Goal: Navigation & Orientation: Find specific page/section

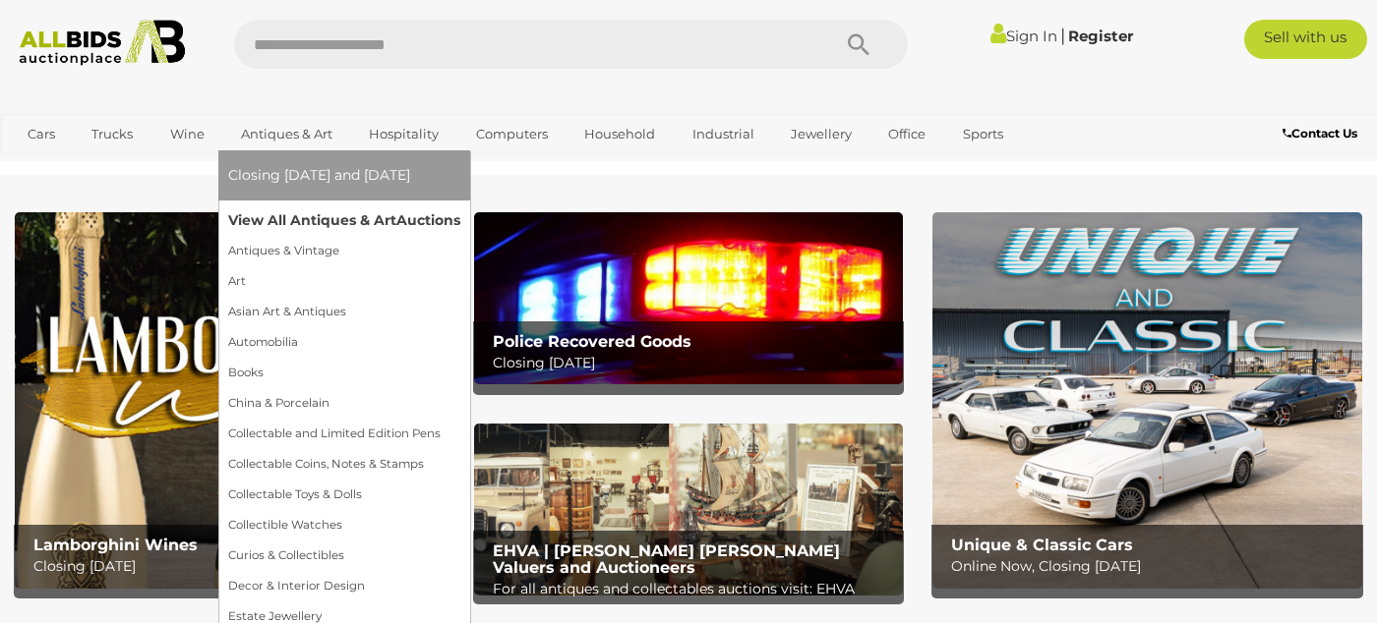
click at [277, 225] on link "View All Antiques & Art Auctions" at bounding box center [344, 221] width 232 height 30
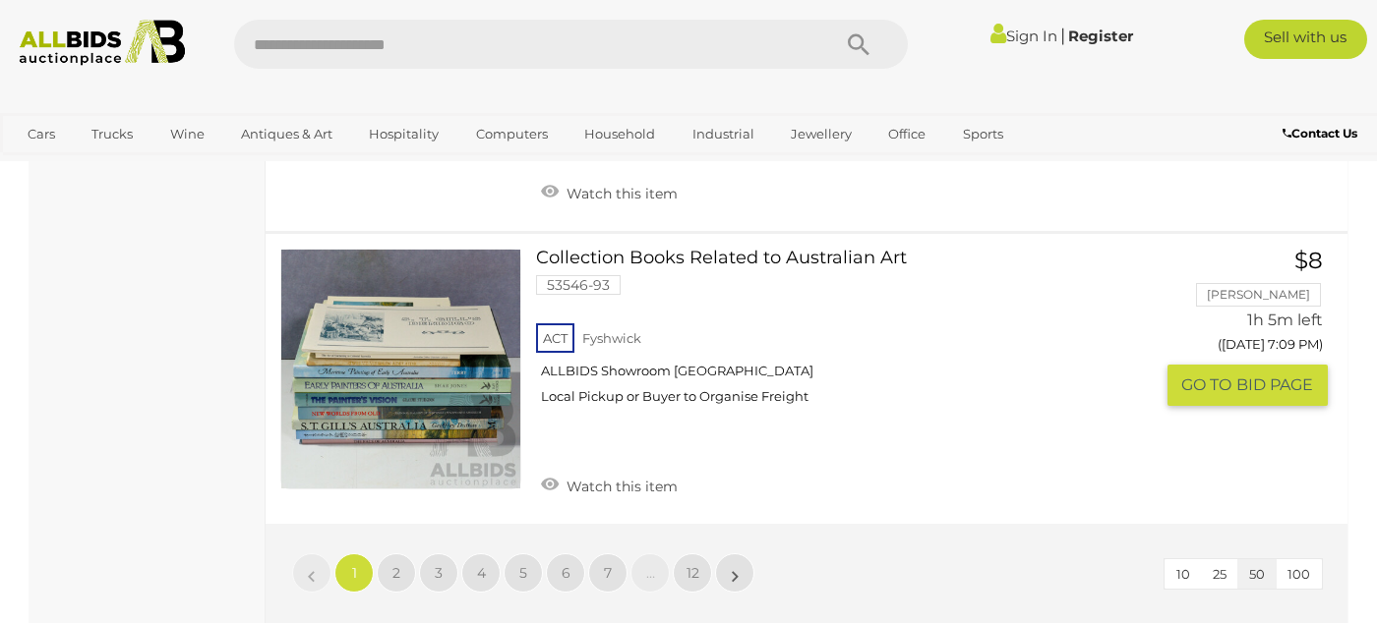
scroll to position [15341, 0]
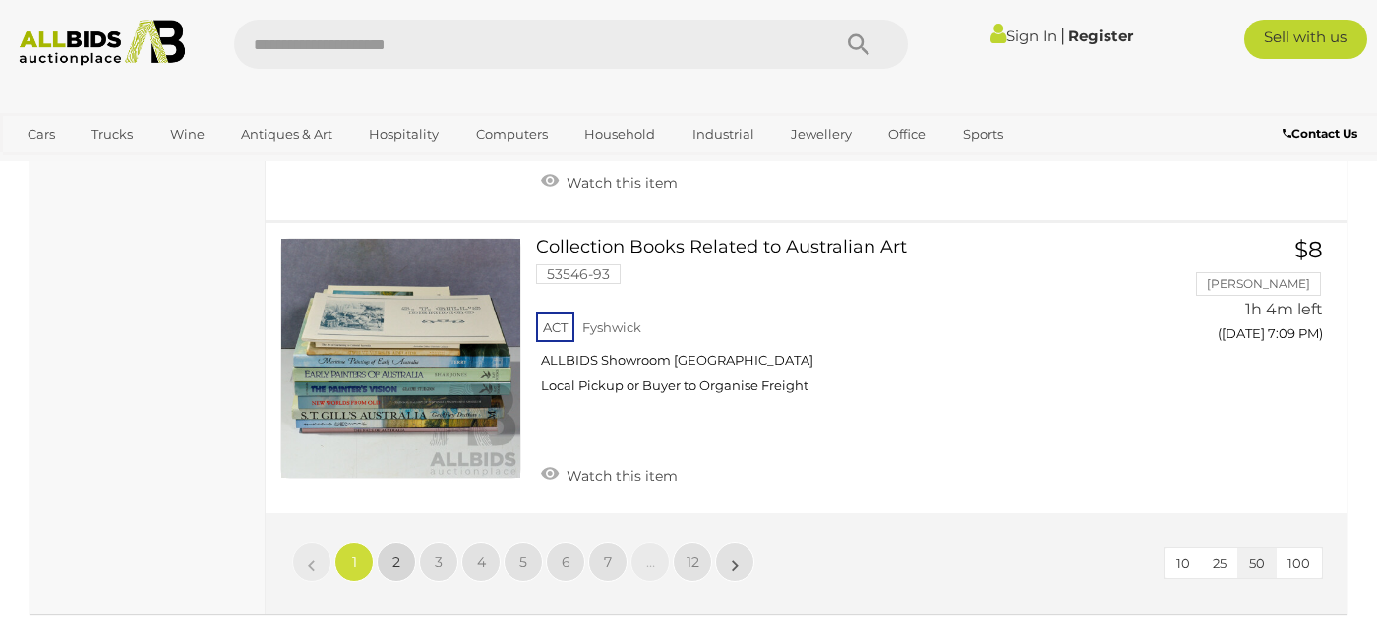
click at [395, 554] on span "2" at bounding box center [396, 563] width 8 height 18
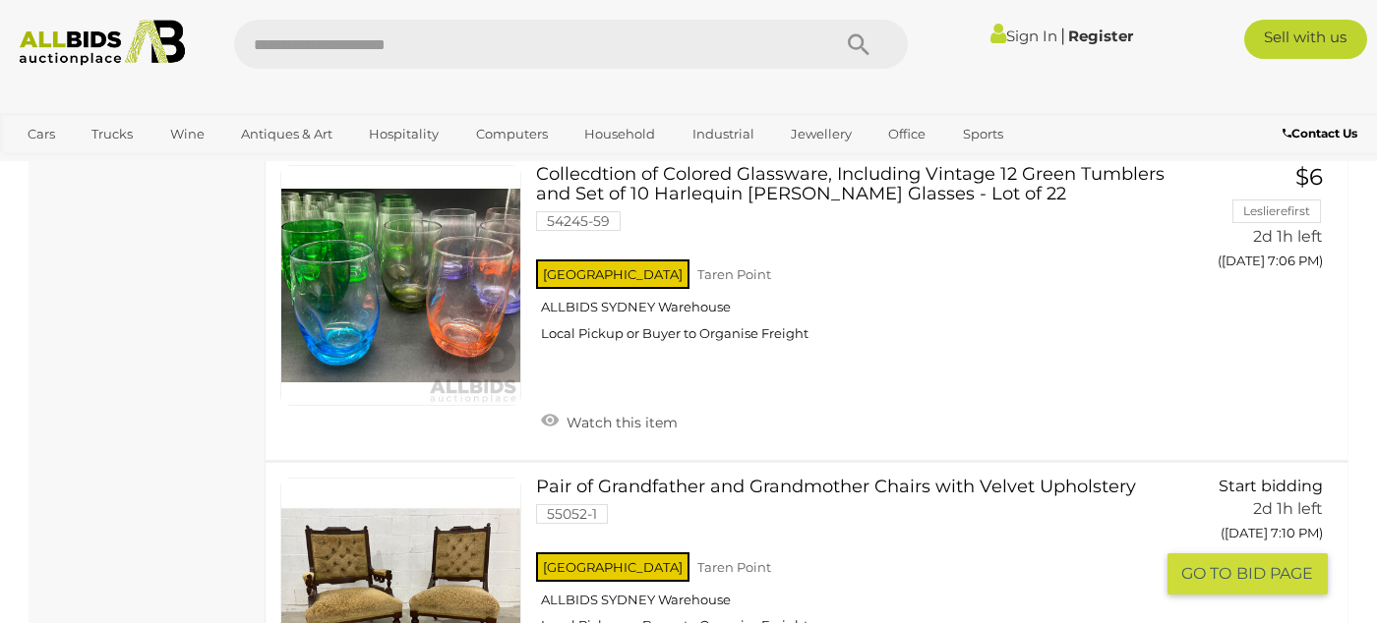
scroll to position [10862, 0]
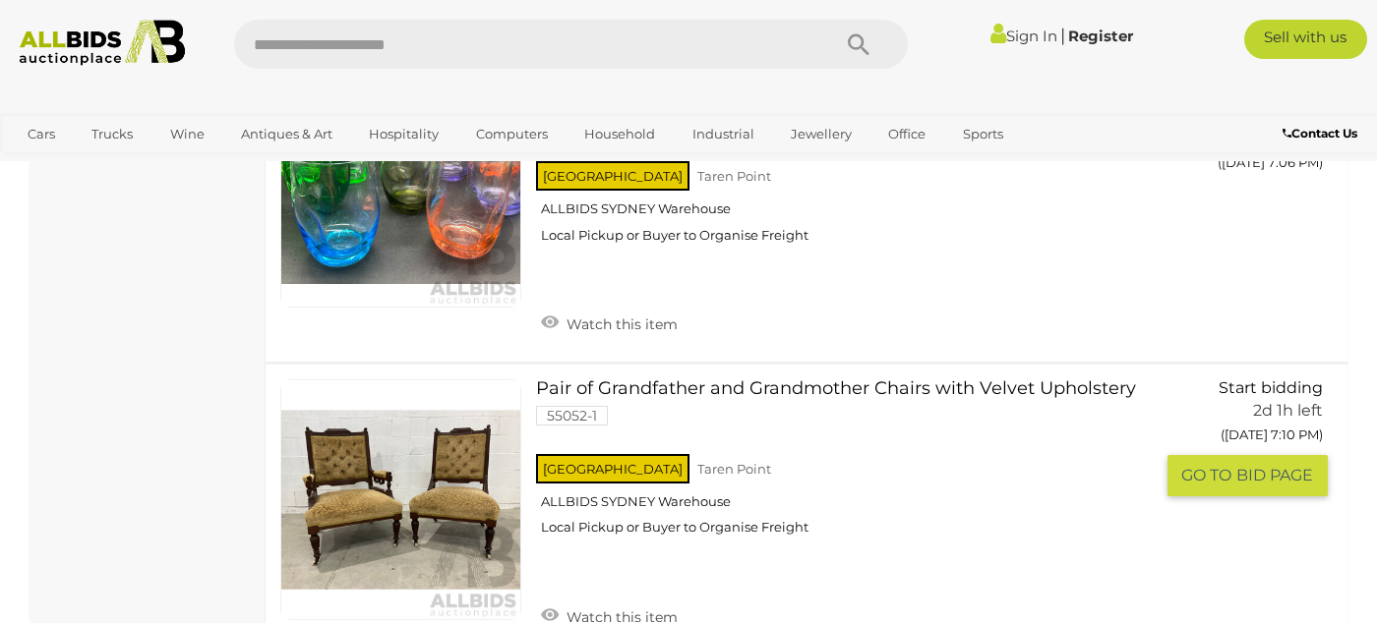
click at [339, 424] on link at bounding box center [400, 500] width 241 height 241
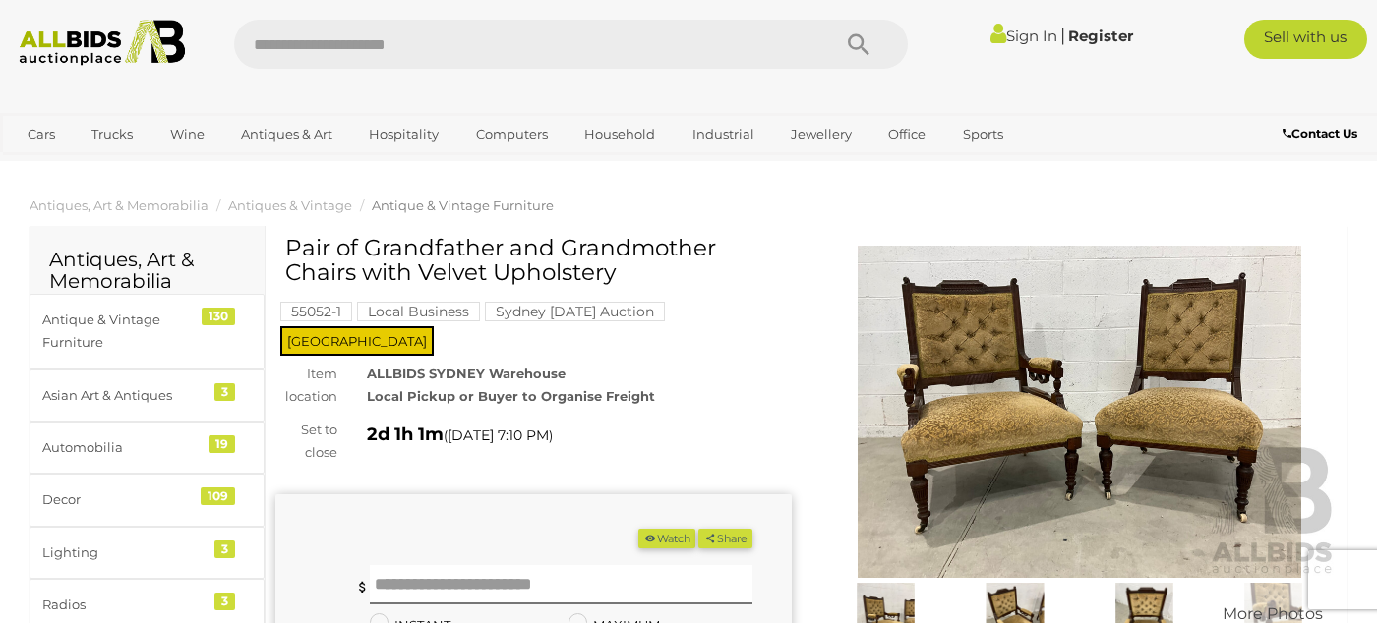
click at [1062, 524] on img at bounding box center [1079, 412] width 516 height 332
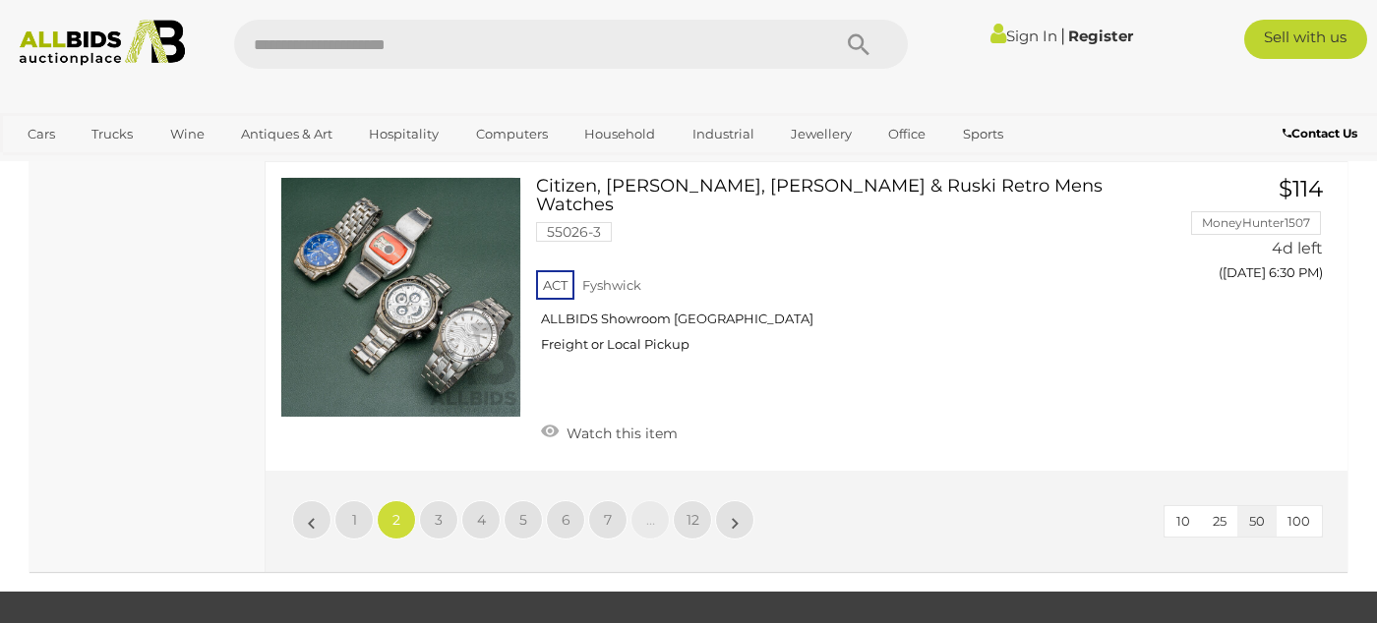
scroll to position [15630, 0]
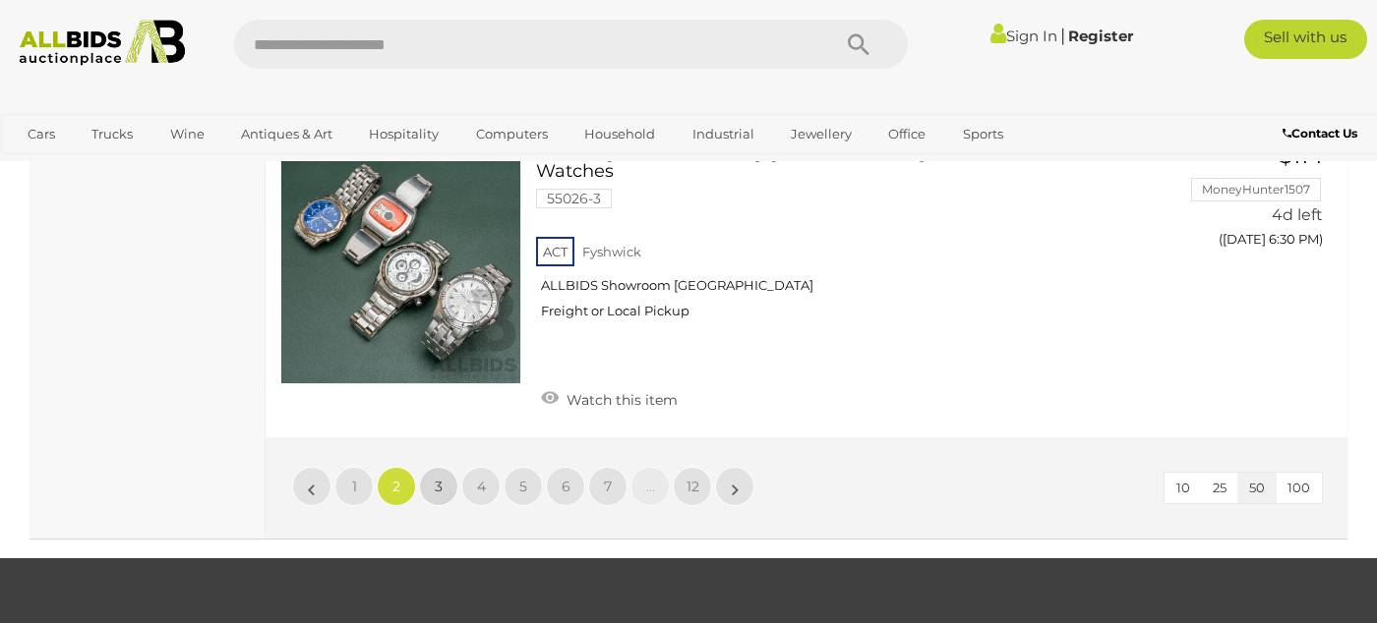
click at [423, 467] on link "3" at bounding box center [438, 486] width 39 height 39
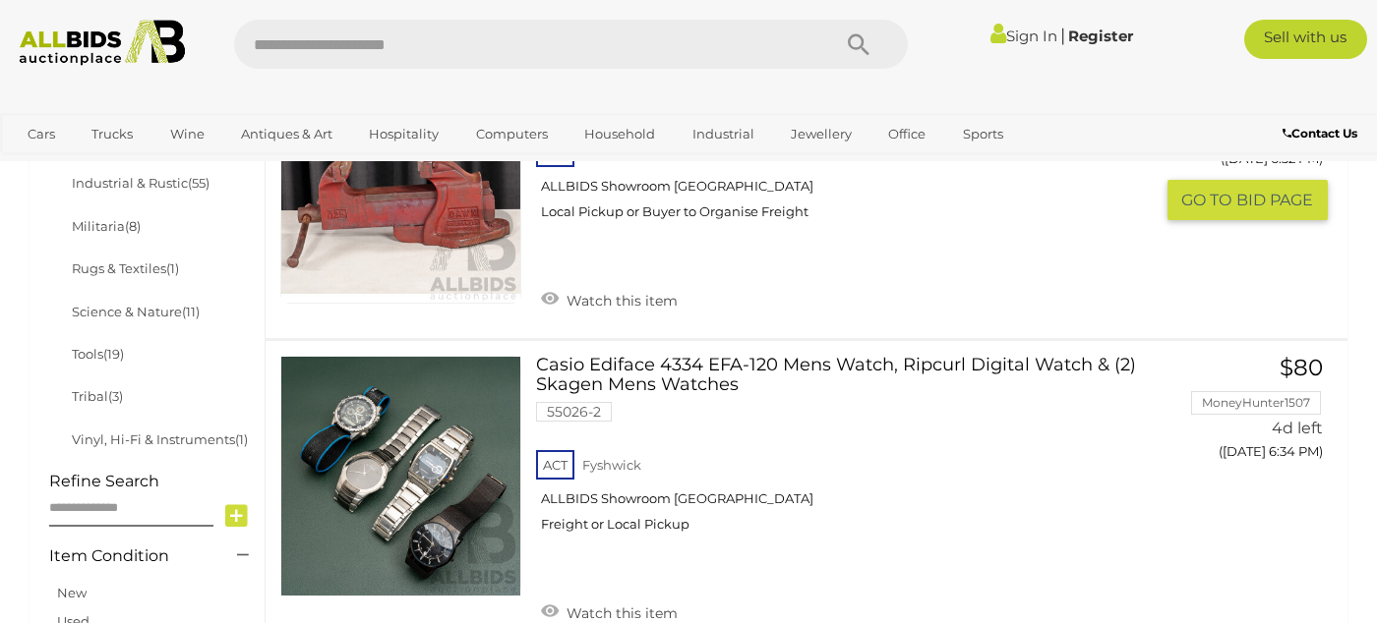
scroll to position [1225, 0]
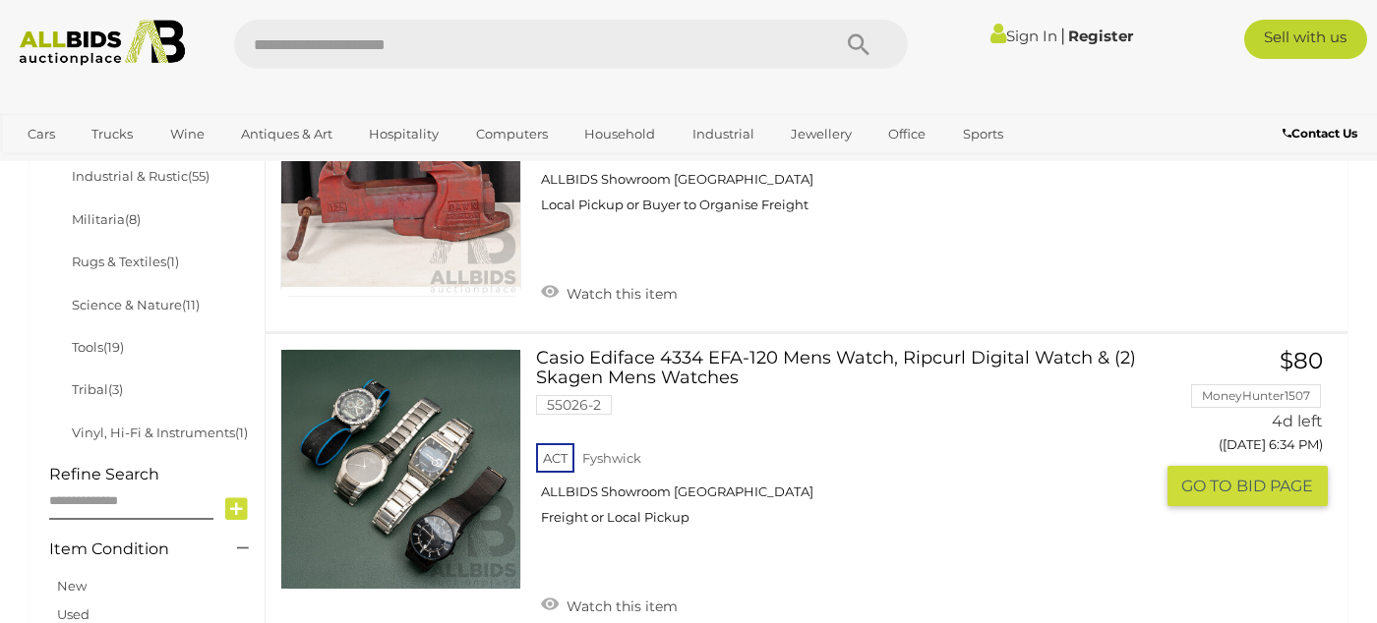
click at [384, 479] on link at bounding box center [400, 469] width 241 height 241
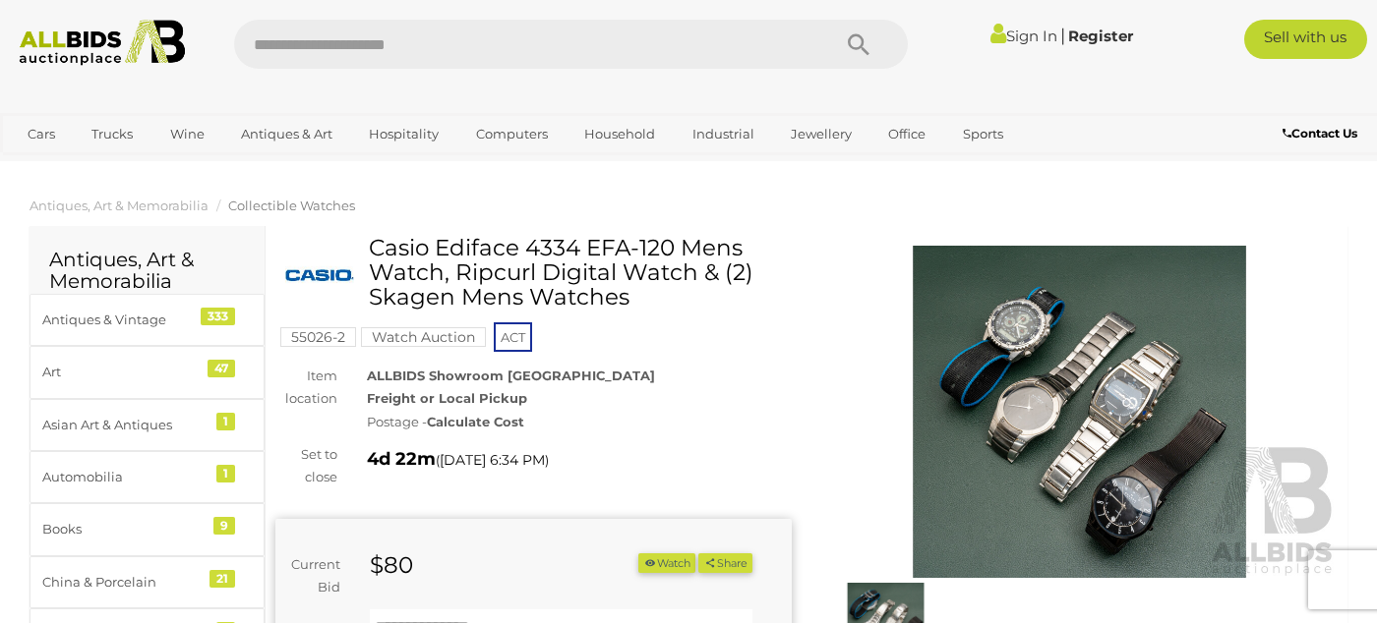
click at [1072, 355] on img at bounding box center [1079, 412] width 516 height 332
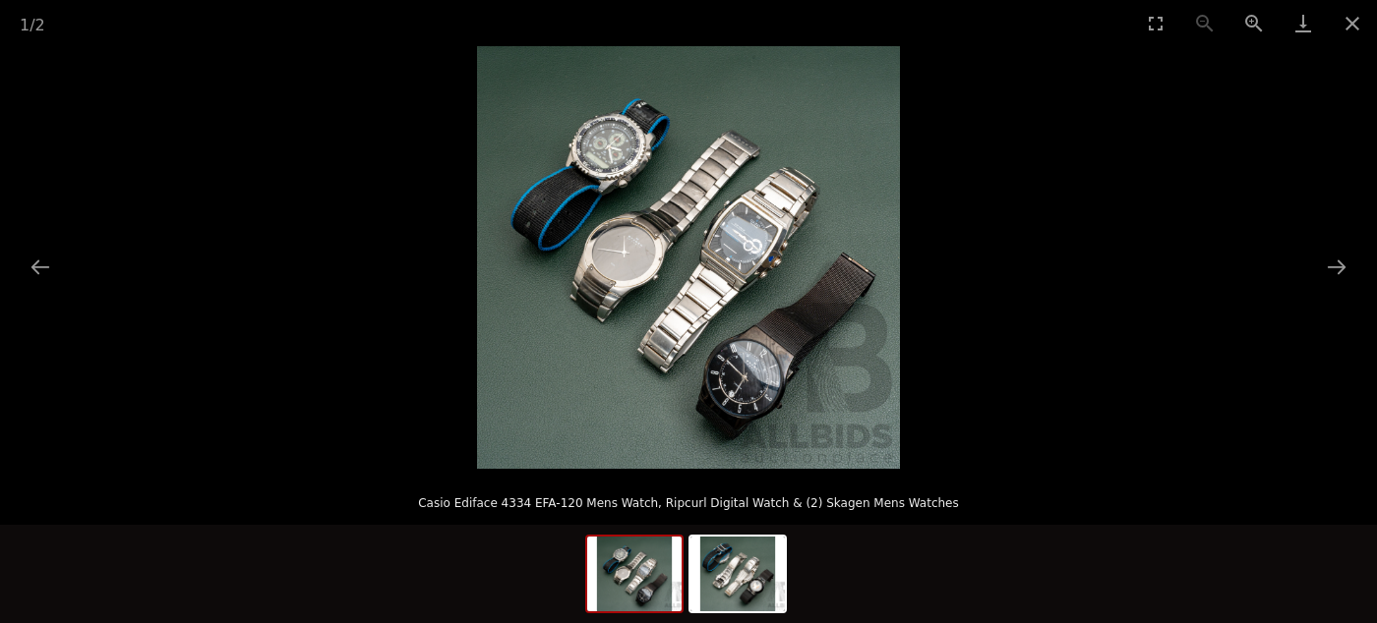
click at [639, 303] on img at bounding box center [688, 257] width 423 height 423
click at [1271, 11] on button "Zoom in" at bounding box center [1253, 23] width 49 height 46
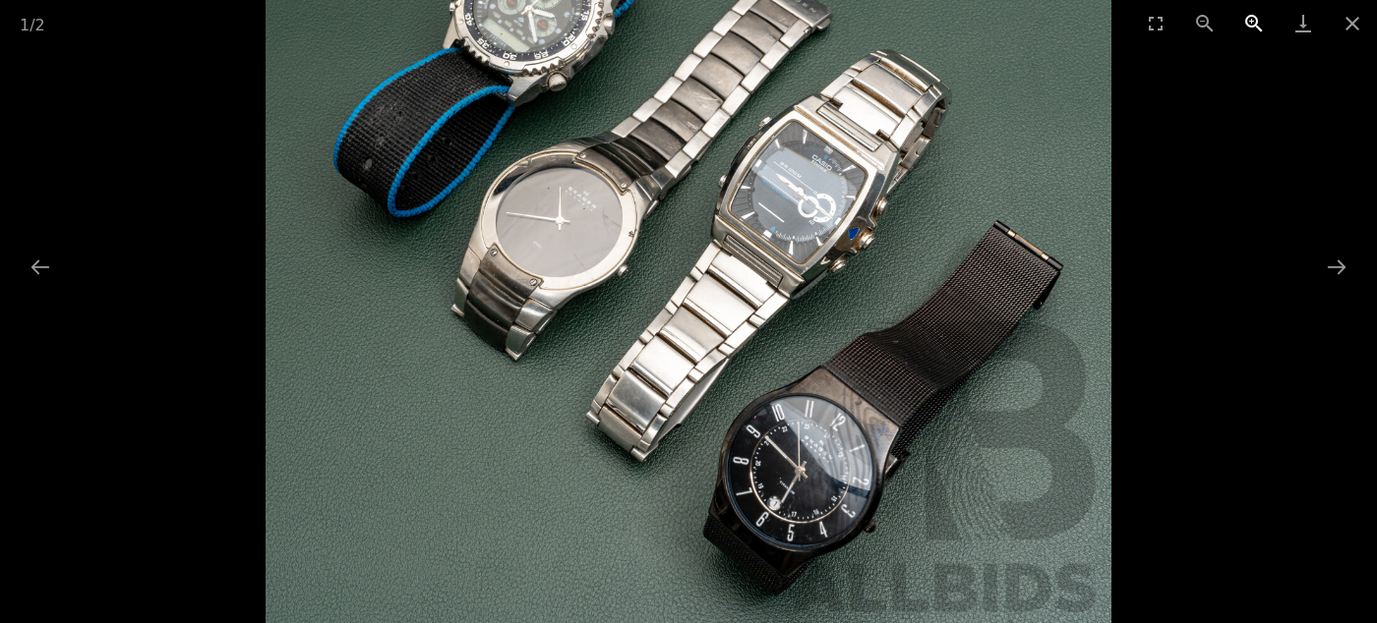
click at [1269, 11] on button "Zoom in" at bounding box center [1253, 23] width 49 height 46
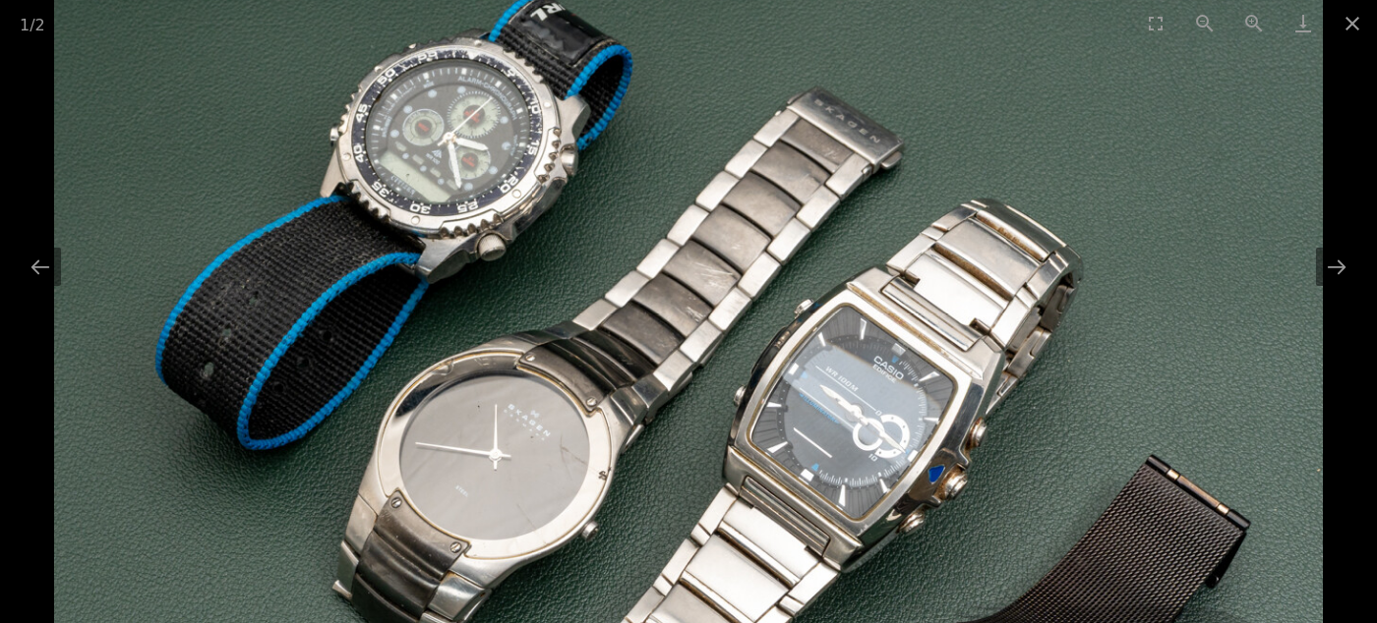
drag, startPoint x: 316, startPoint y: 278, endPoint x: 480, endPoint y: 549, distance: 316.4
click at [466, 544] on img at bounding box center [688, 470] width 1269 height 1269
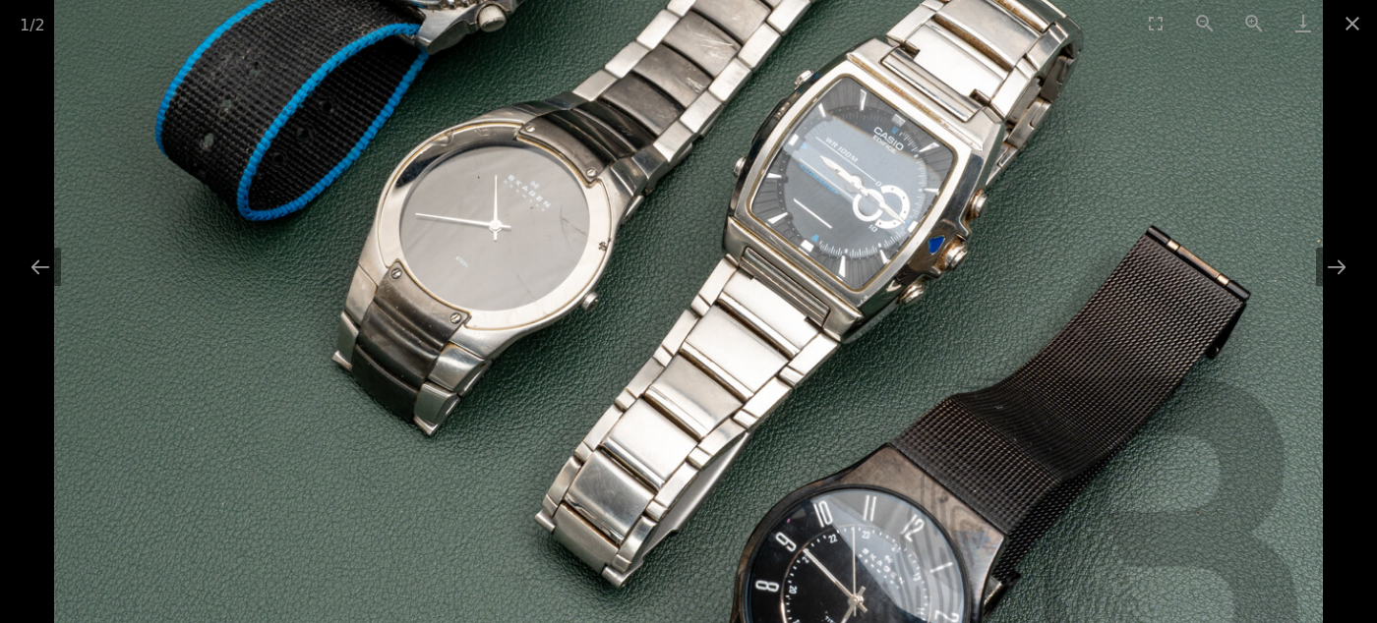
drag, startPoint x: 825, startPoint y: 529, endPoint x: 379, endPoint y: 282, distance: 510.1
click at [379, 282] on img at bounding box center [688, 241] width 1269 height 1269
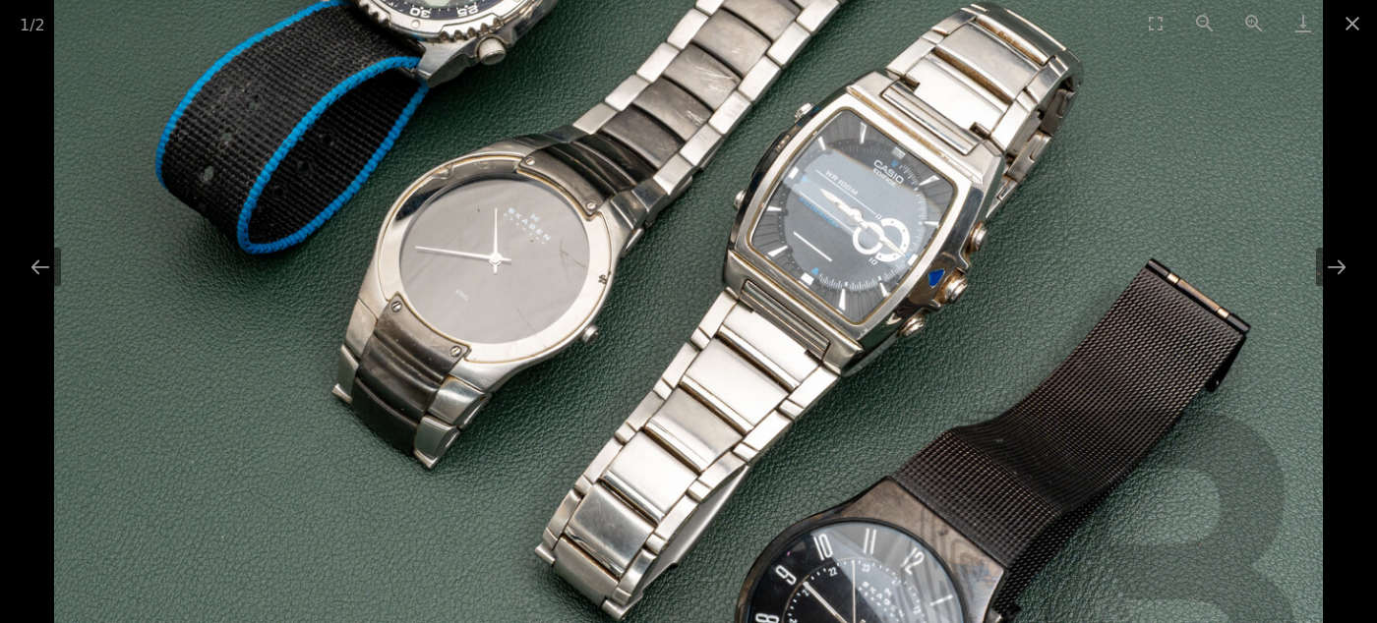
drag, startPoint x: 895, startPoint y: 525, endPoint x: 866, endPoint y: 642, distance: 120.4
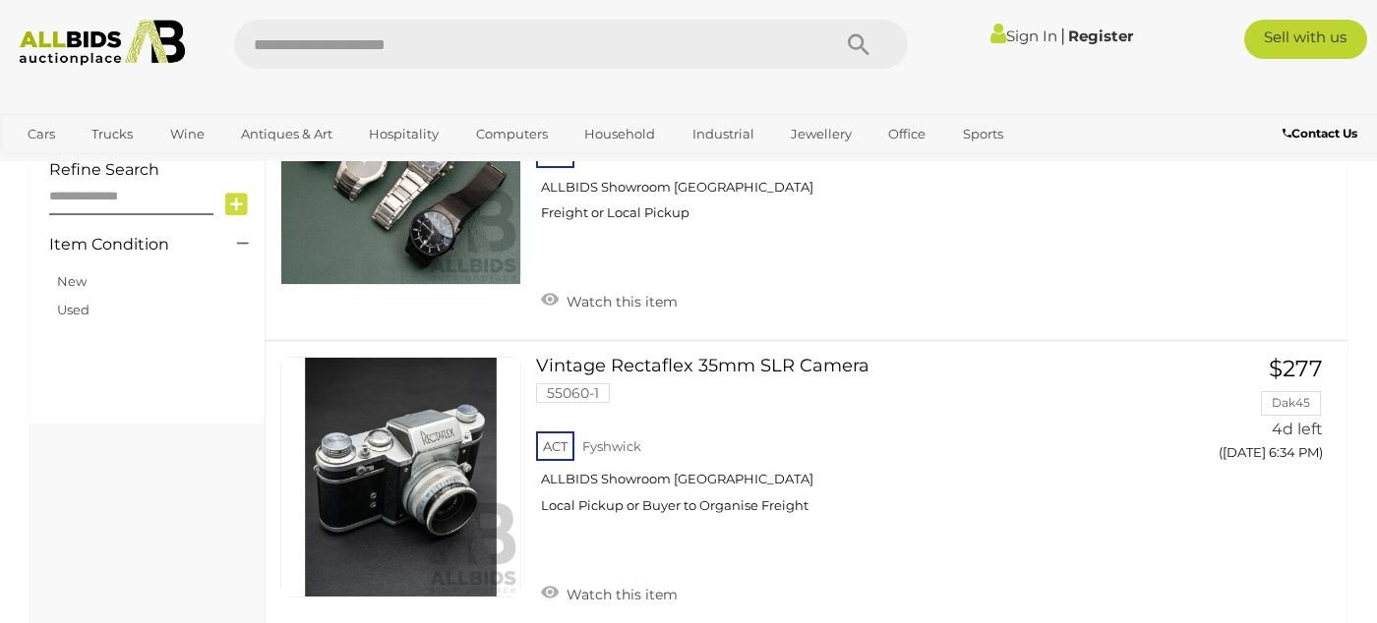
scroll to position [1628, 0]
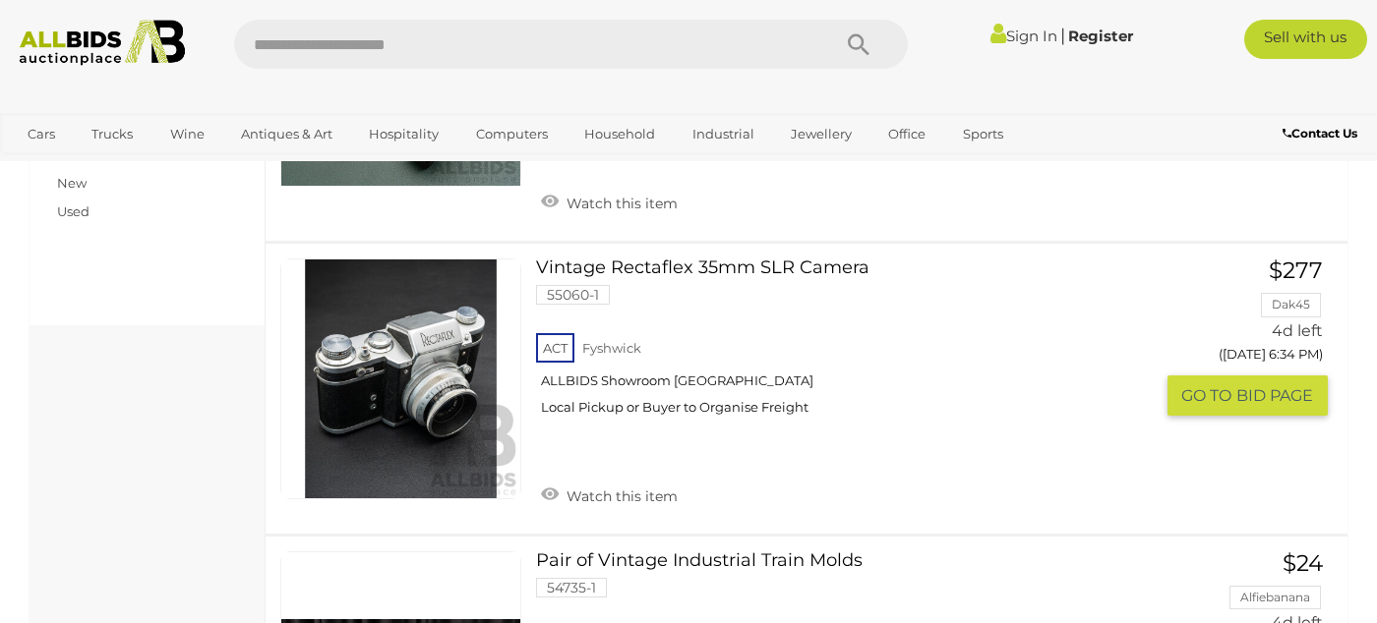
click at [431, 322] on link at bounding box center [400, 379] width 241 height 241
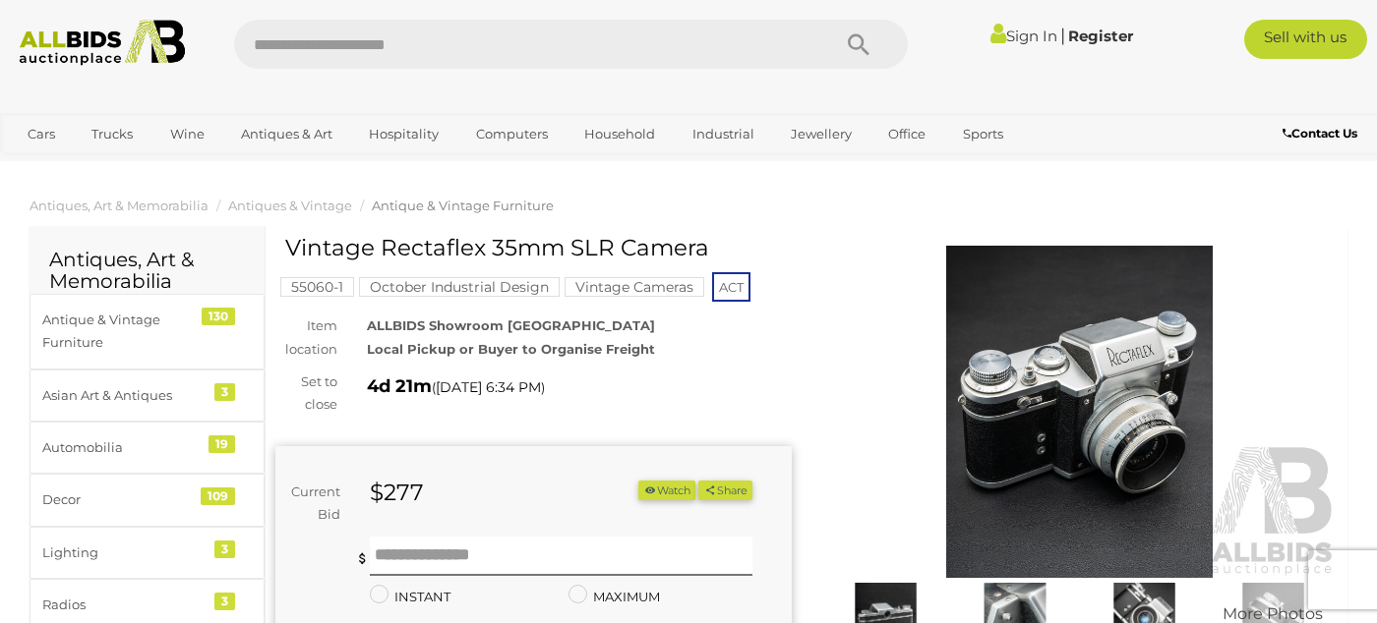
click at [1176, 450] on img at bounding box center [1079, 412] width 516 height 332
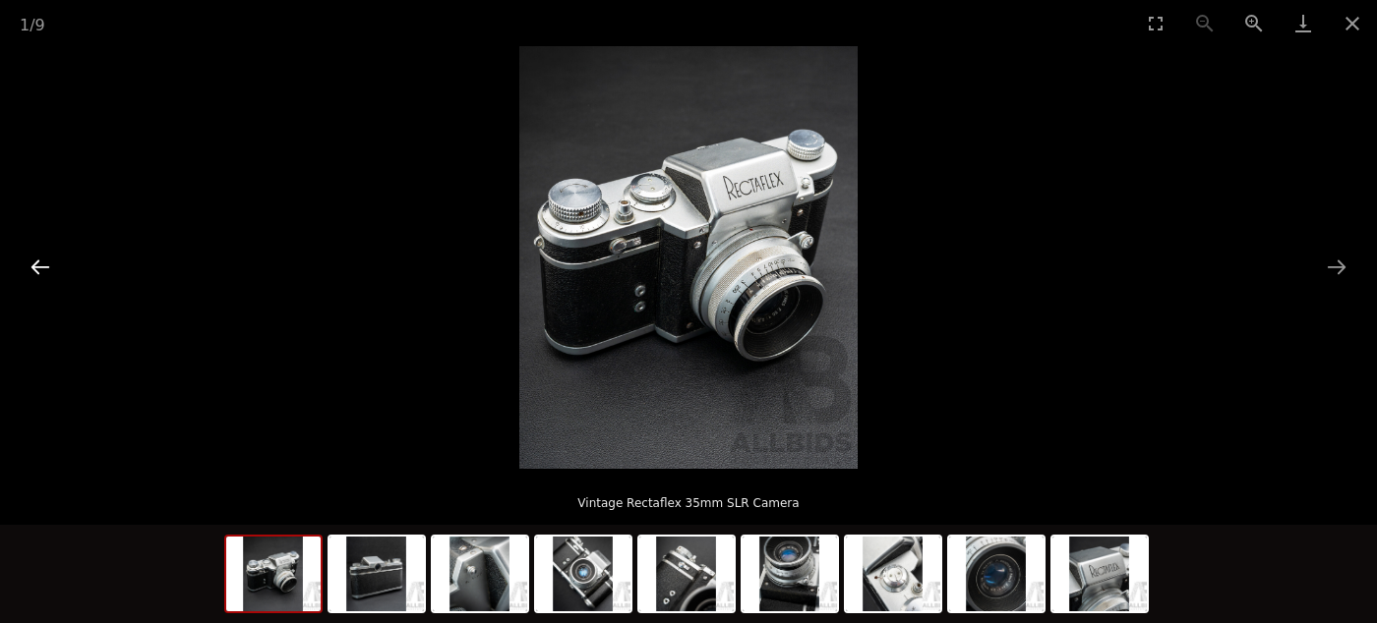
click at [23, 259] on button "Previous slide" at bounding box center [40, 267] width 41 height 38
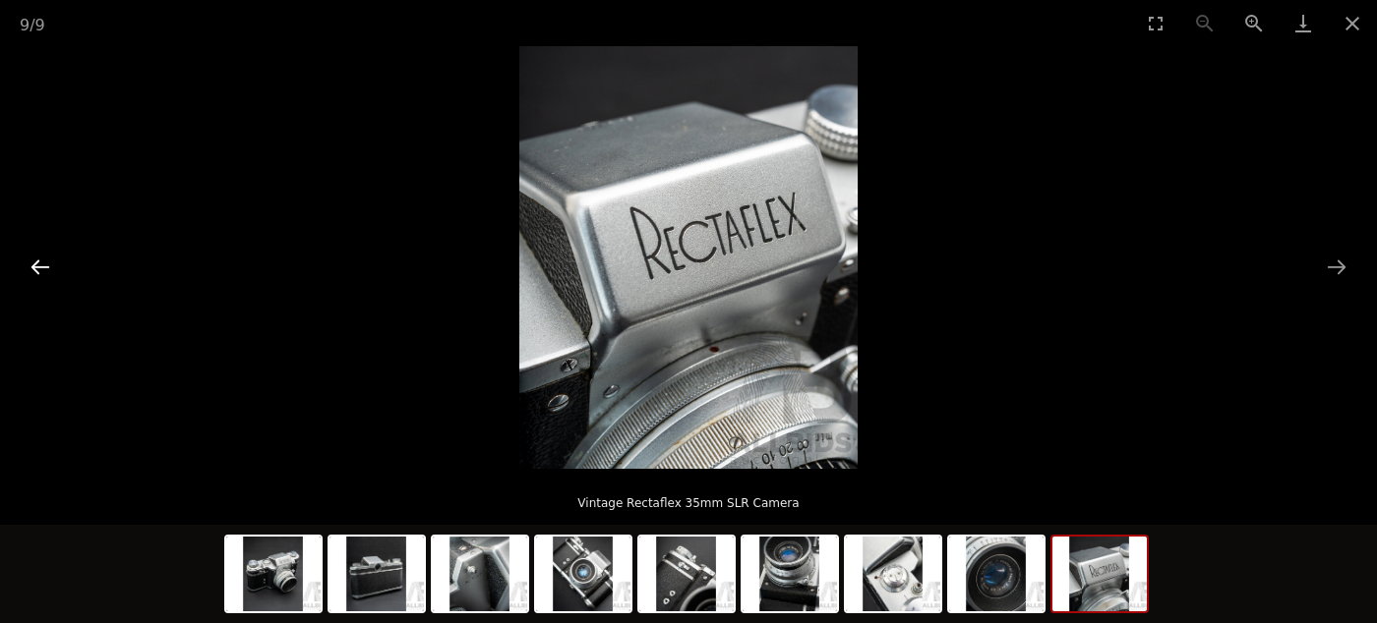
click at [31, 259] on button "Previous slide" at bounding box center [40, 267] width 41 height 38
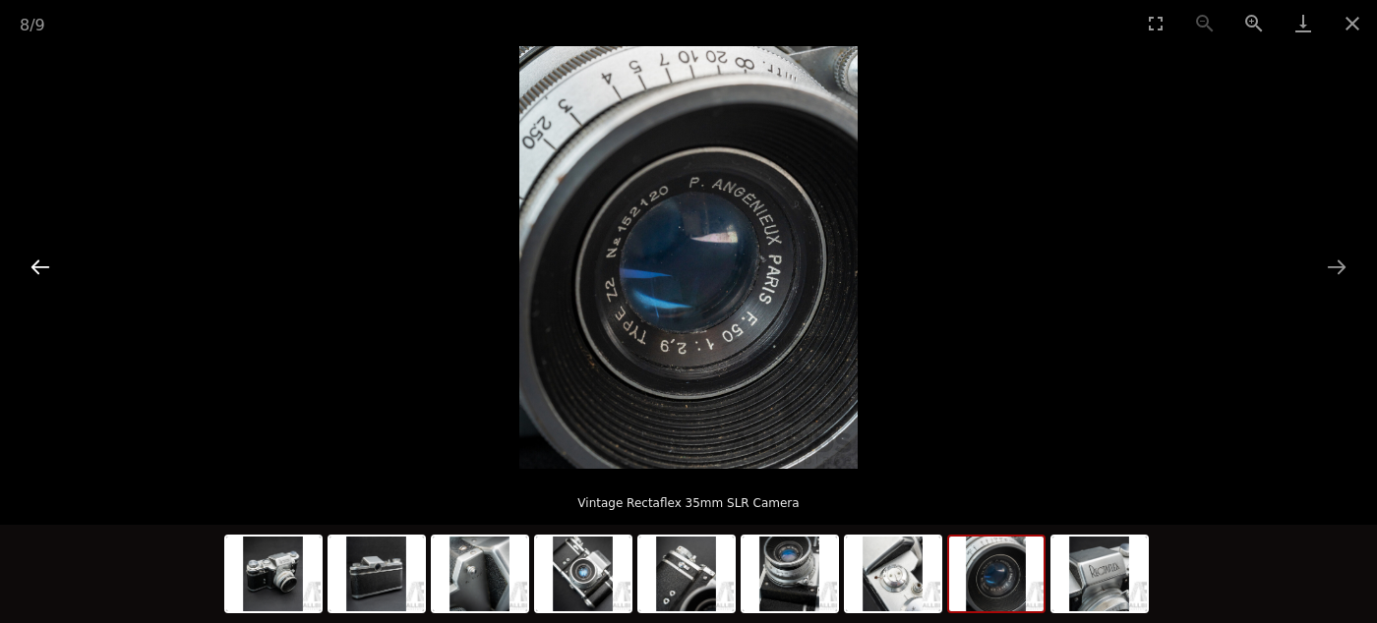
click at [34, 266] on button "Previous slide" at bounding box center [40, 267] width 41 height 38
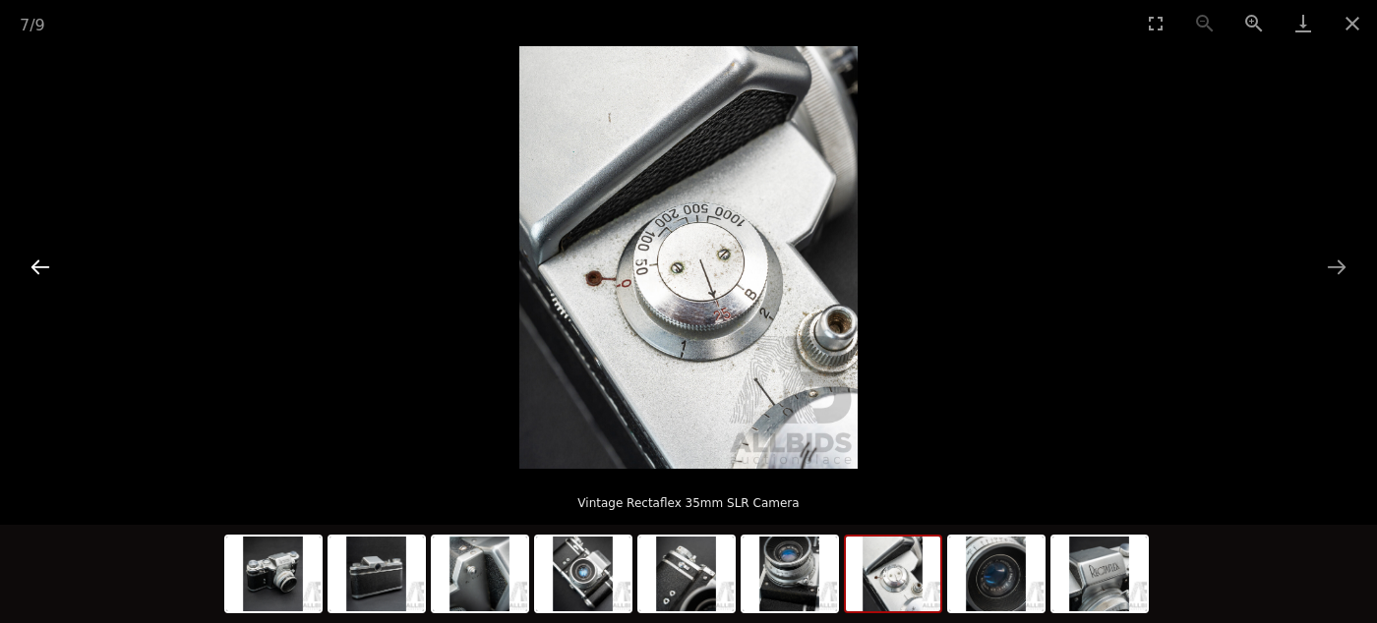
click at [34, 266] on button "Previous slide" at bounding box center [40, 267] width 41 height 38
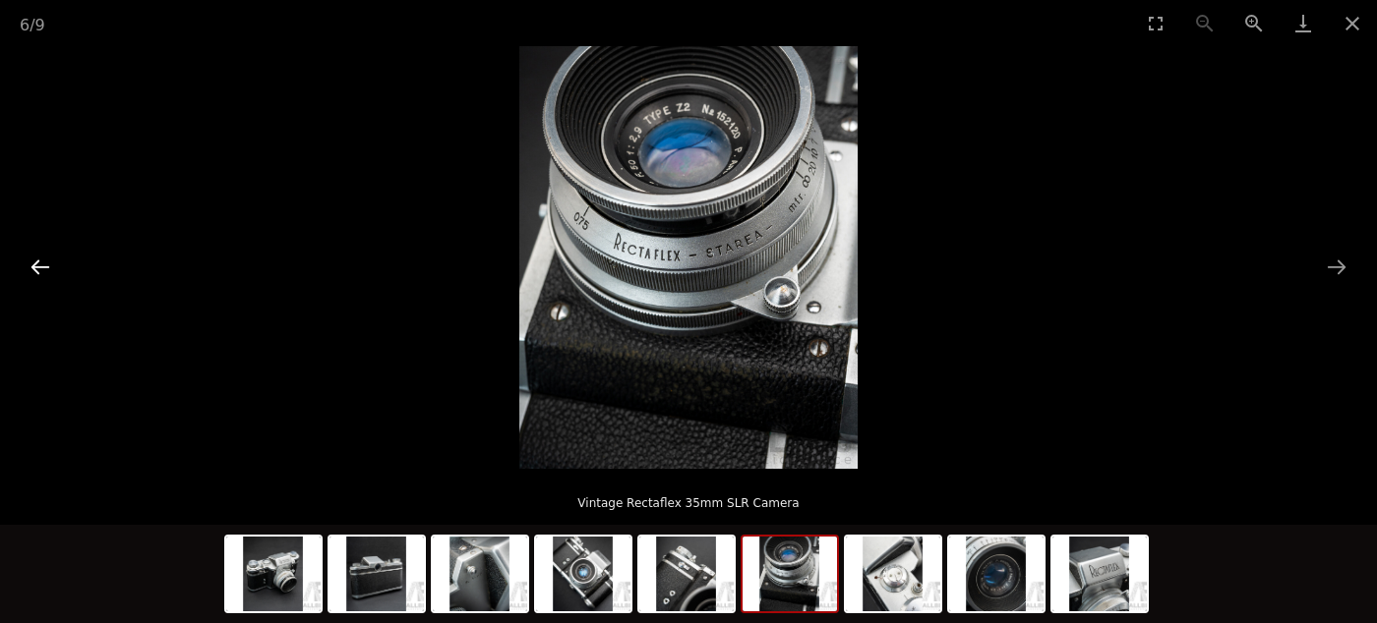
click at [34, 266] on button "Previous slide" at bounding box center [40, 267] width 41 height 38
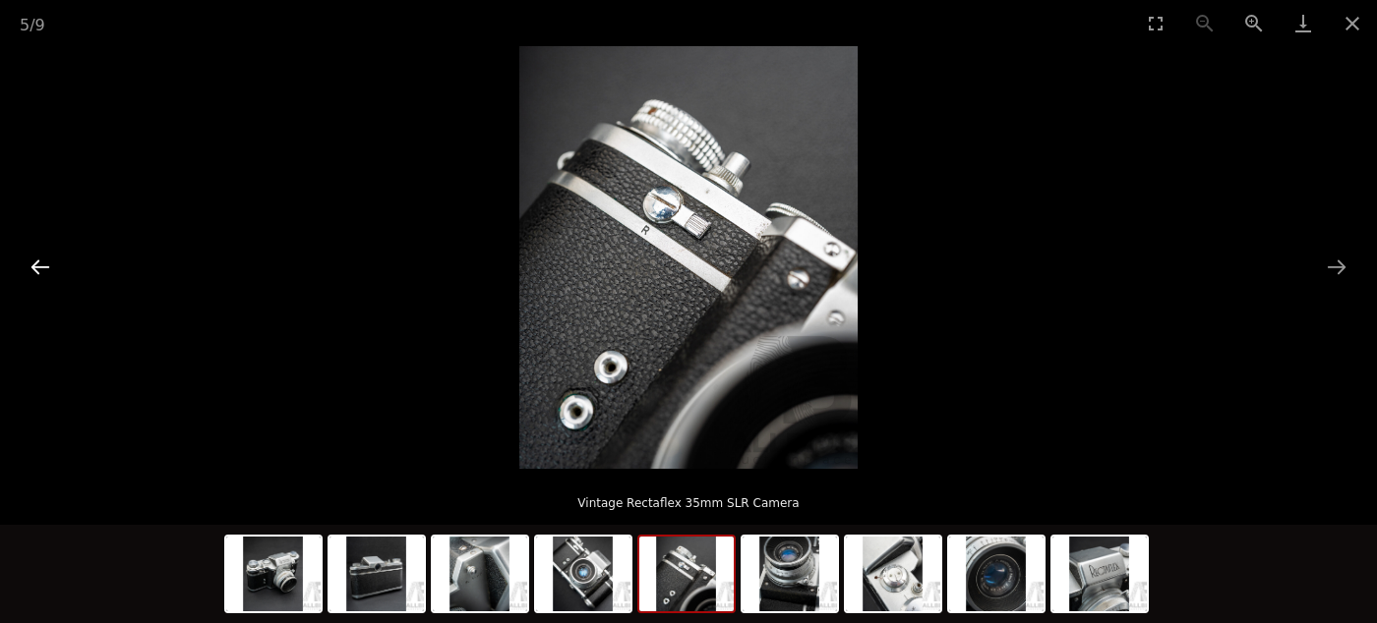
click at [34, 266] on button "Previous slide" at bounding box center [40, 267] width 41 height 38
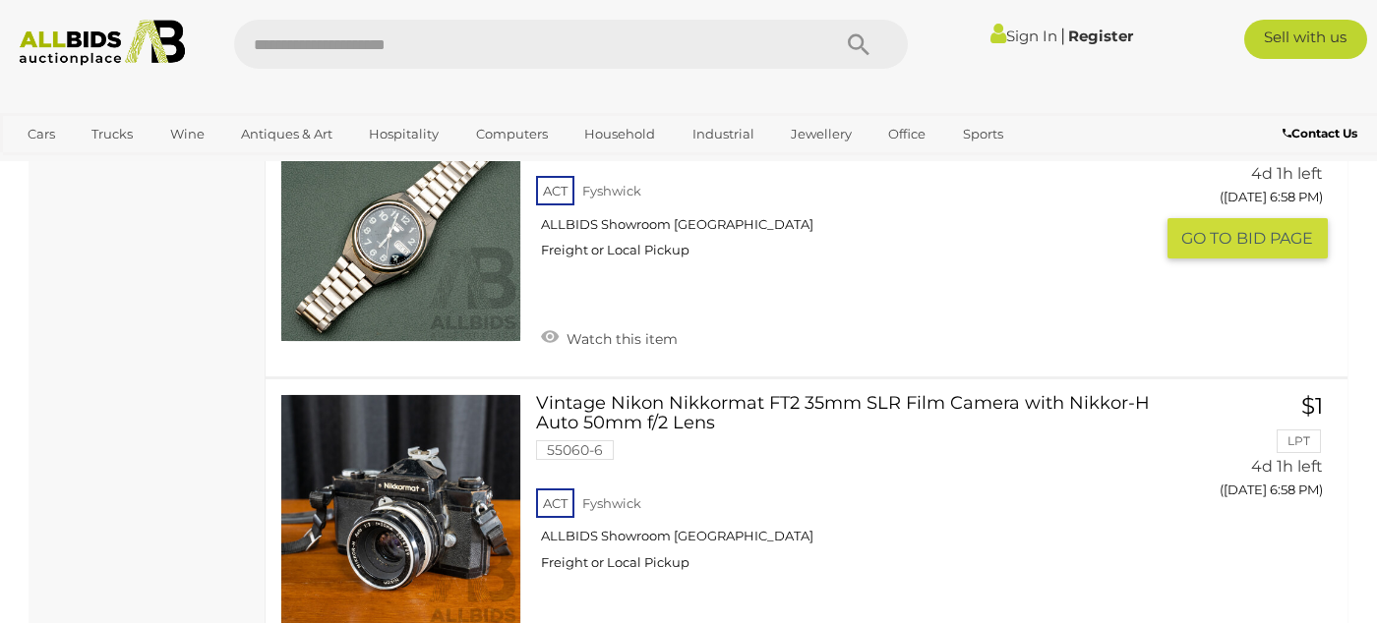
scroll to position [8824, 0]
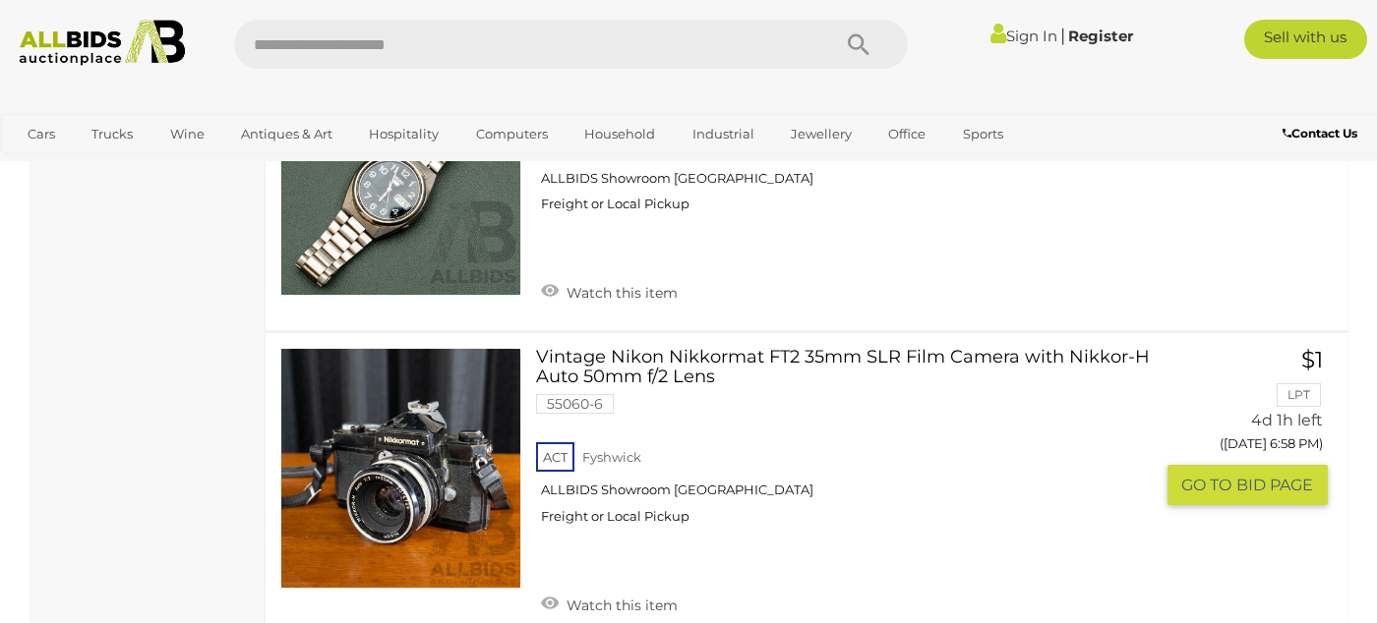
click at [466, 450] on img at bounding box center [400, 468] width 239 height 239
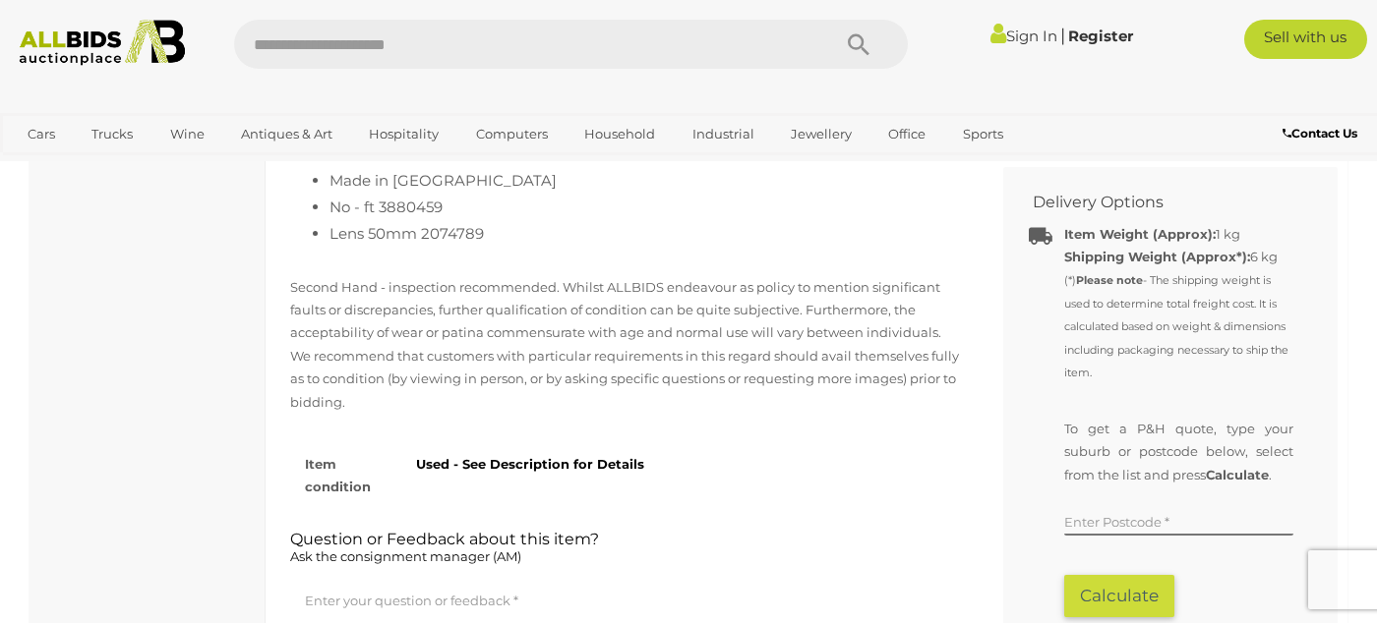
scroll to position [1180, 0]
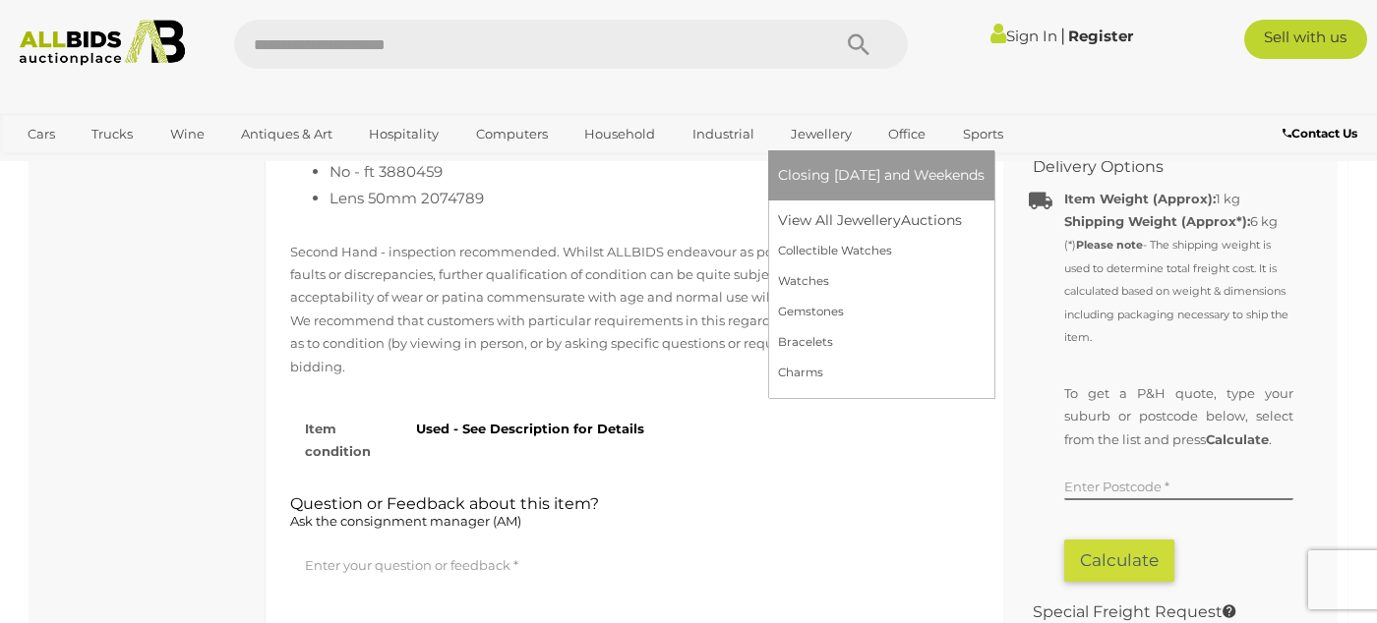
click at [812, 128] on link "Jewellery" at bounding box center [821, 134] width 87 height 32
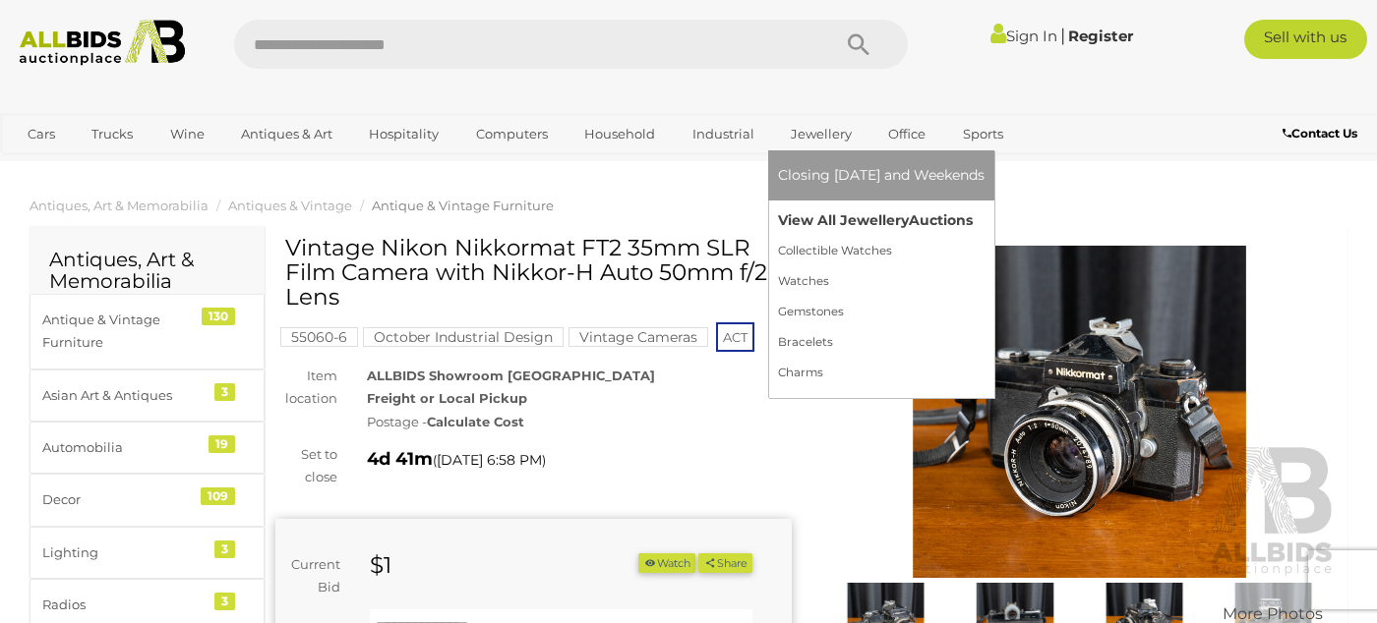
click at [806, 219] on link "View All Jewellery Auctions" at bounding box center [881, 221] width 207 height 30
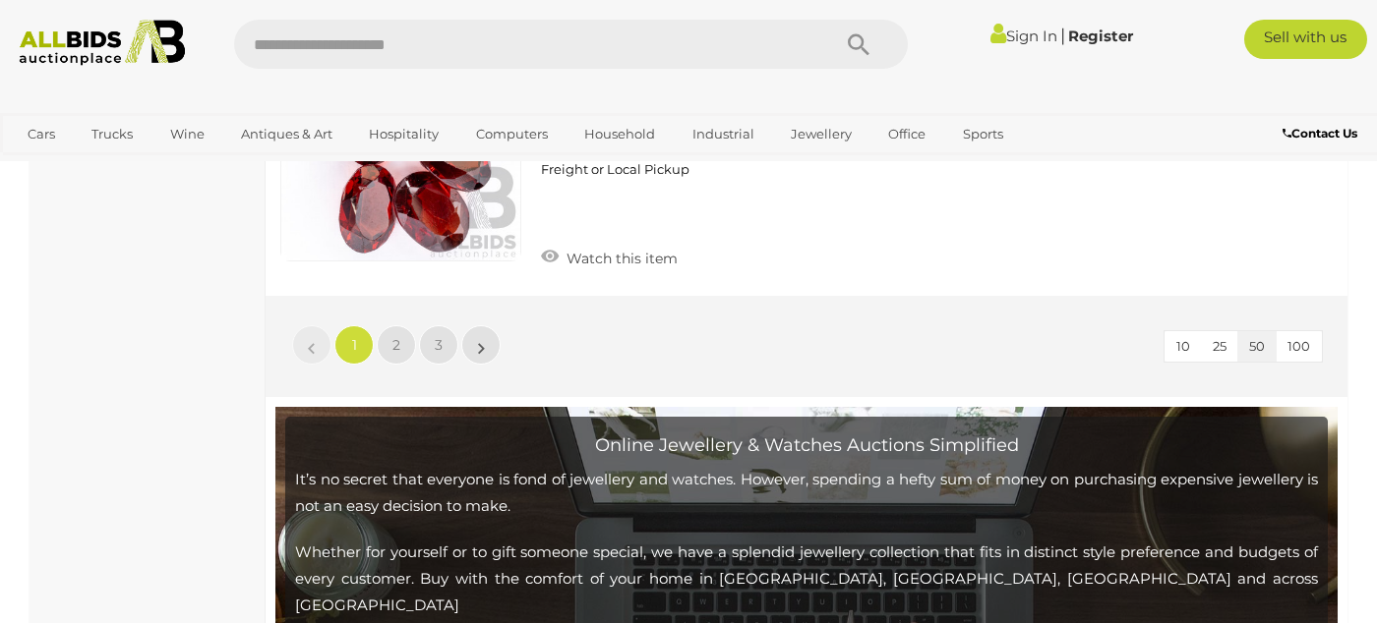
scroll to position [15439, 0]
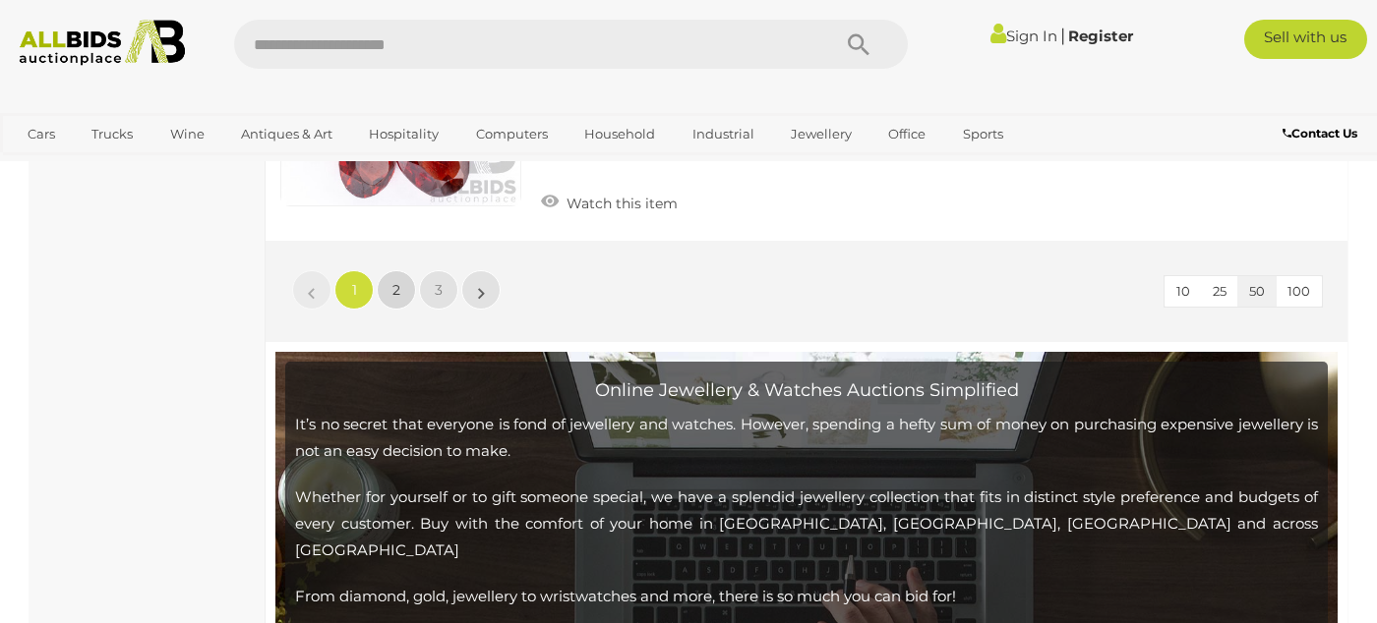
click at [397, 281] on span "2" at bounding box center [396, 290] width 8 height 18
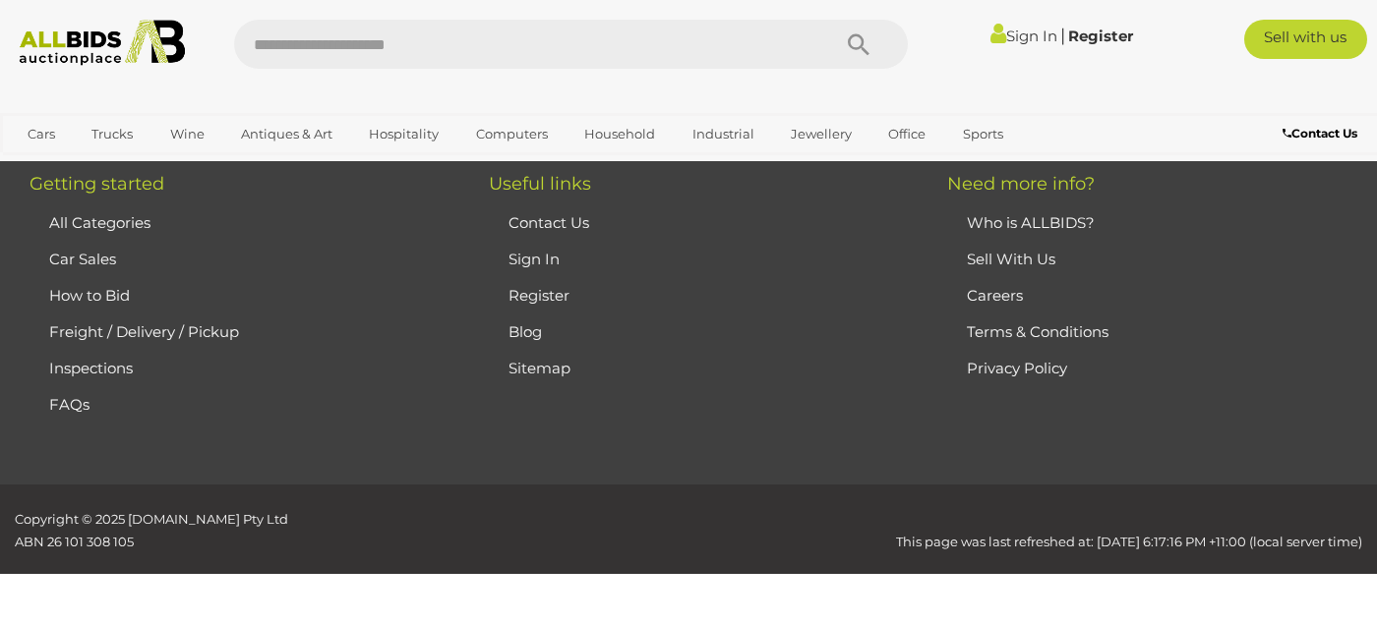
scroll to position [425, 0]
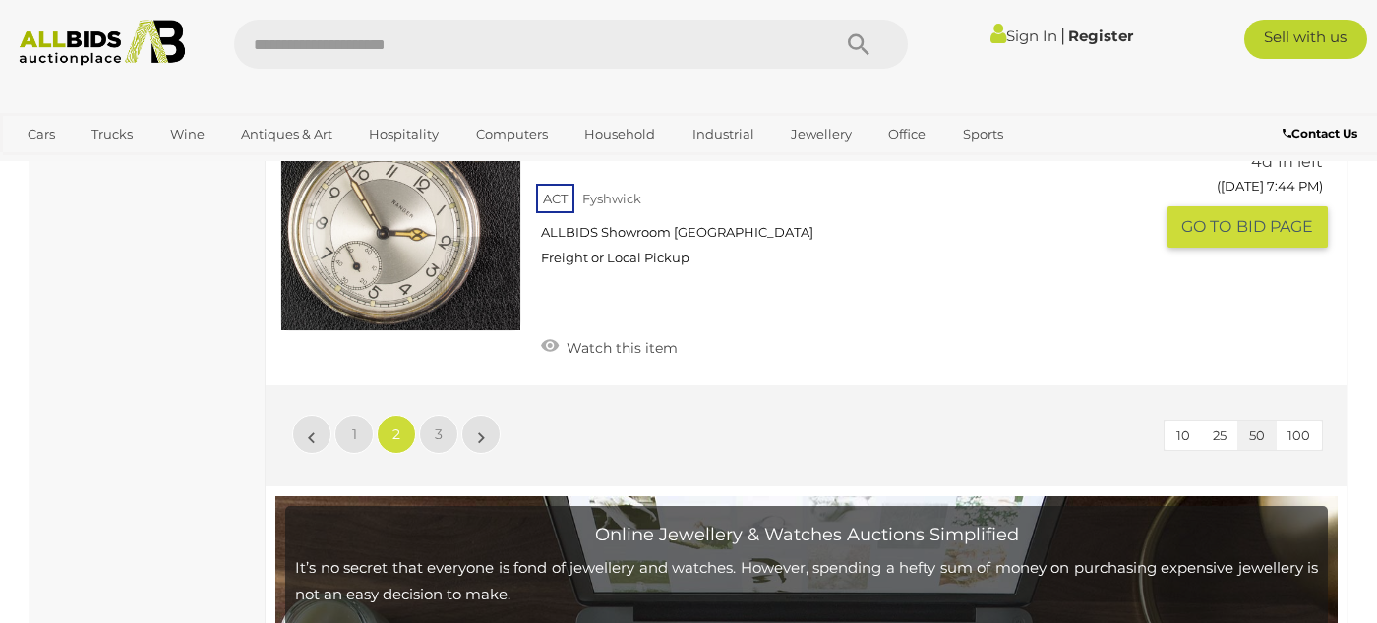
scroll to position [15274, 0]
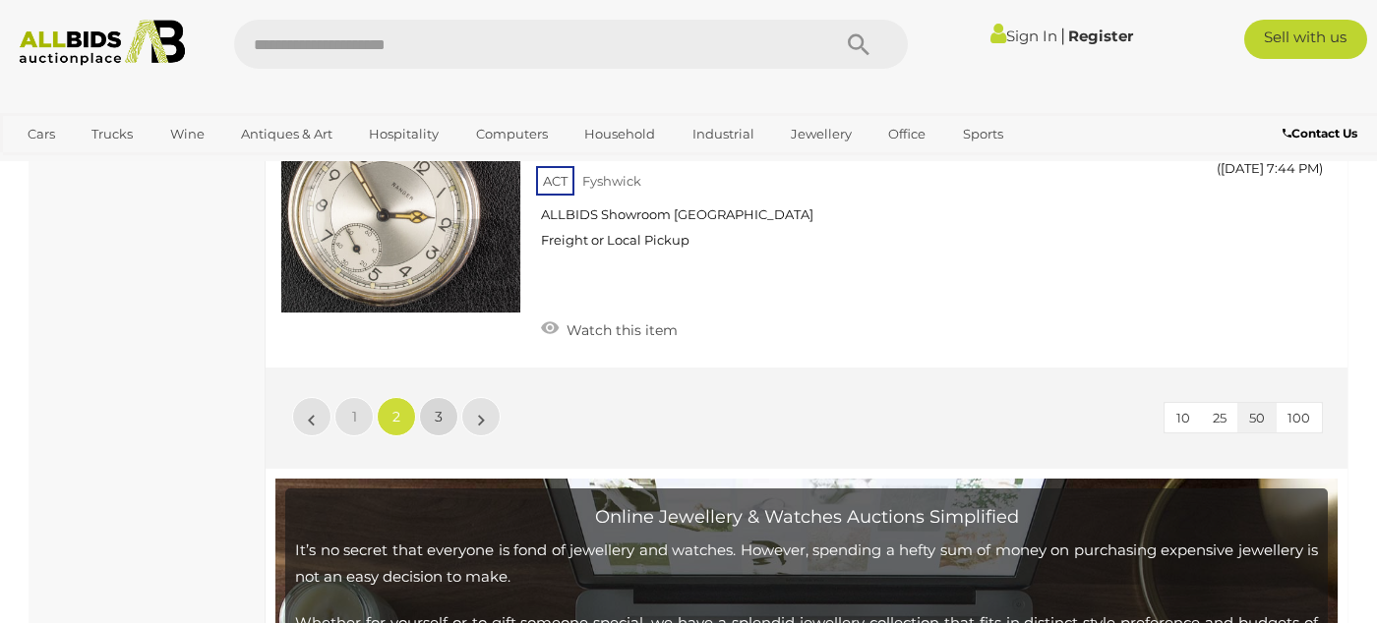
click at [437, 408] on span "3" at bounding box center [439, 417] width 8 height 18
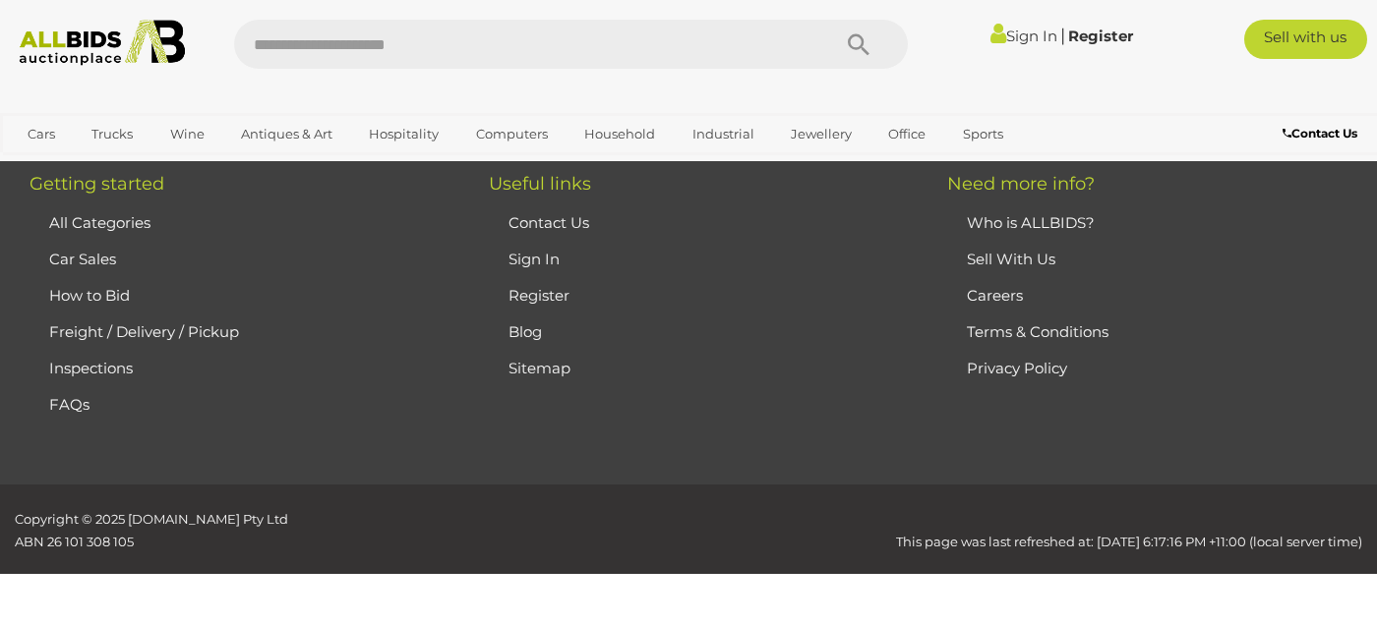
scroll to position [425, 0]
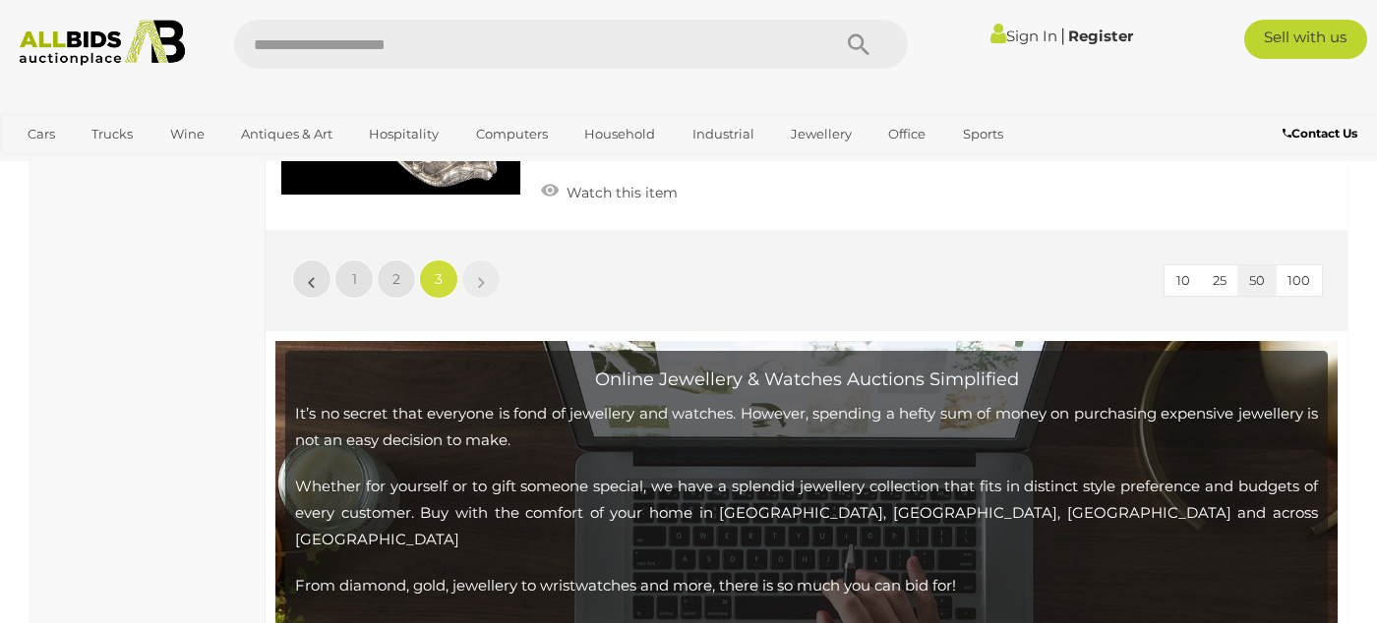
scroll to position [5342, 0]
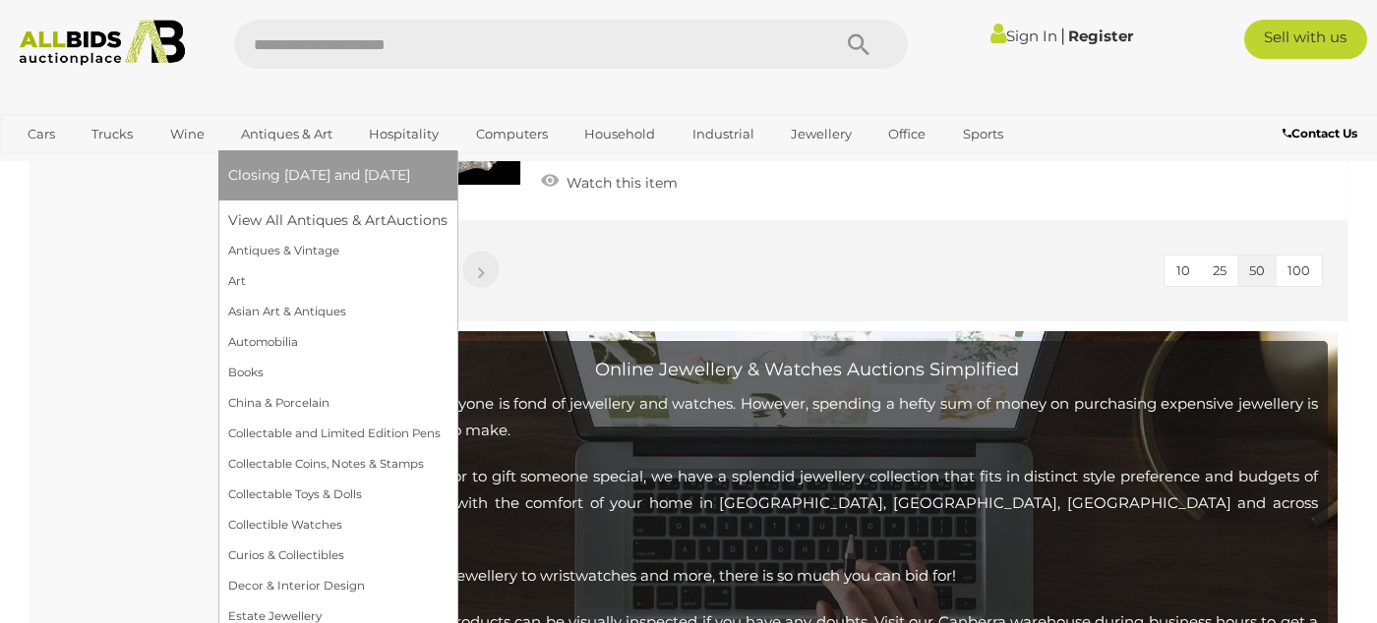
click at [271, 133] on link "Antiques & Art" at bounding box center [286, 134] width 117 height 32
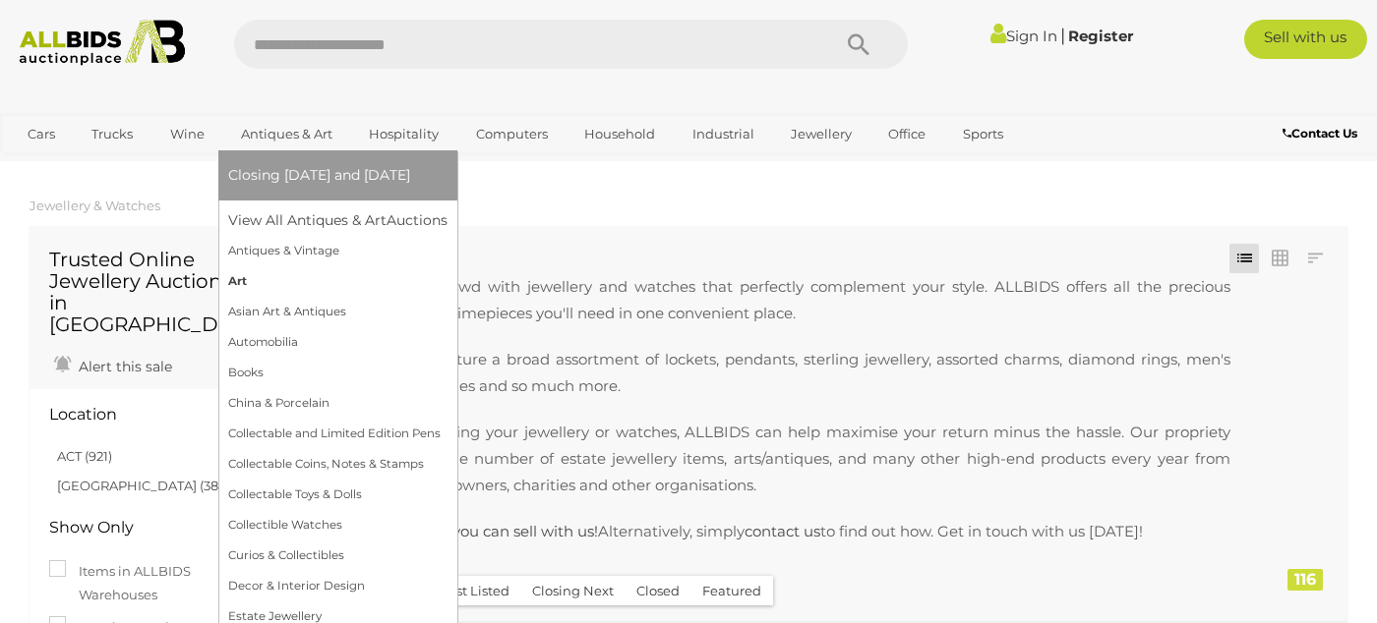
click at [235, 278] on link "Art" at bounding box center [337, 281] width 219 height 30
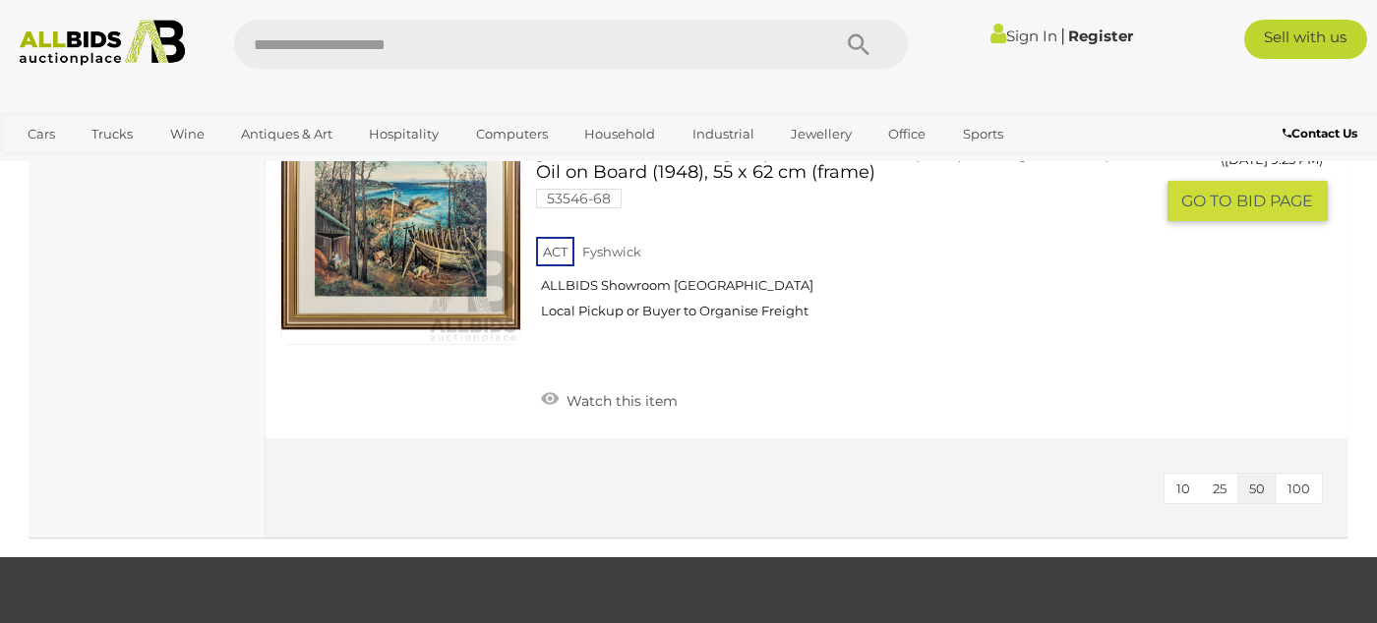
scroll to position [13669, 0]
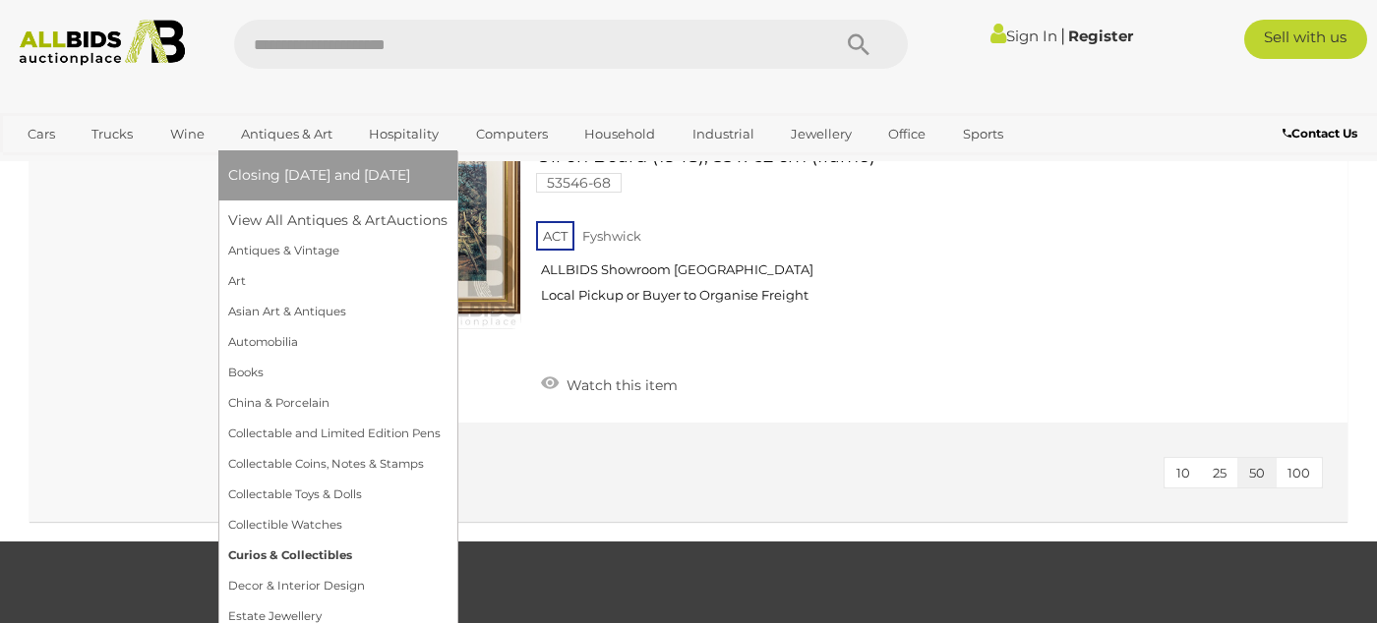
click at [317, 542] on link "Curios & Collectibles" at bounding box center [337, 556] width 219 height 30
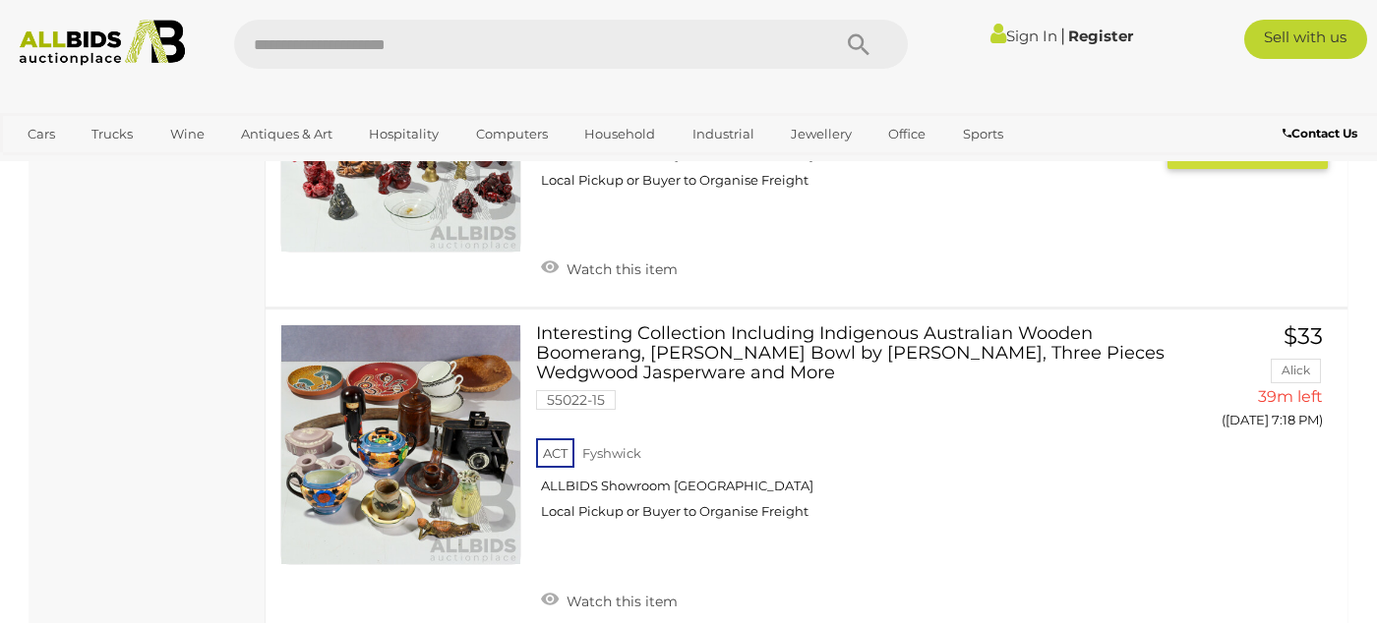
scroll to position [15144, 0]
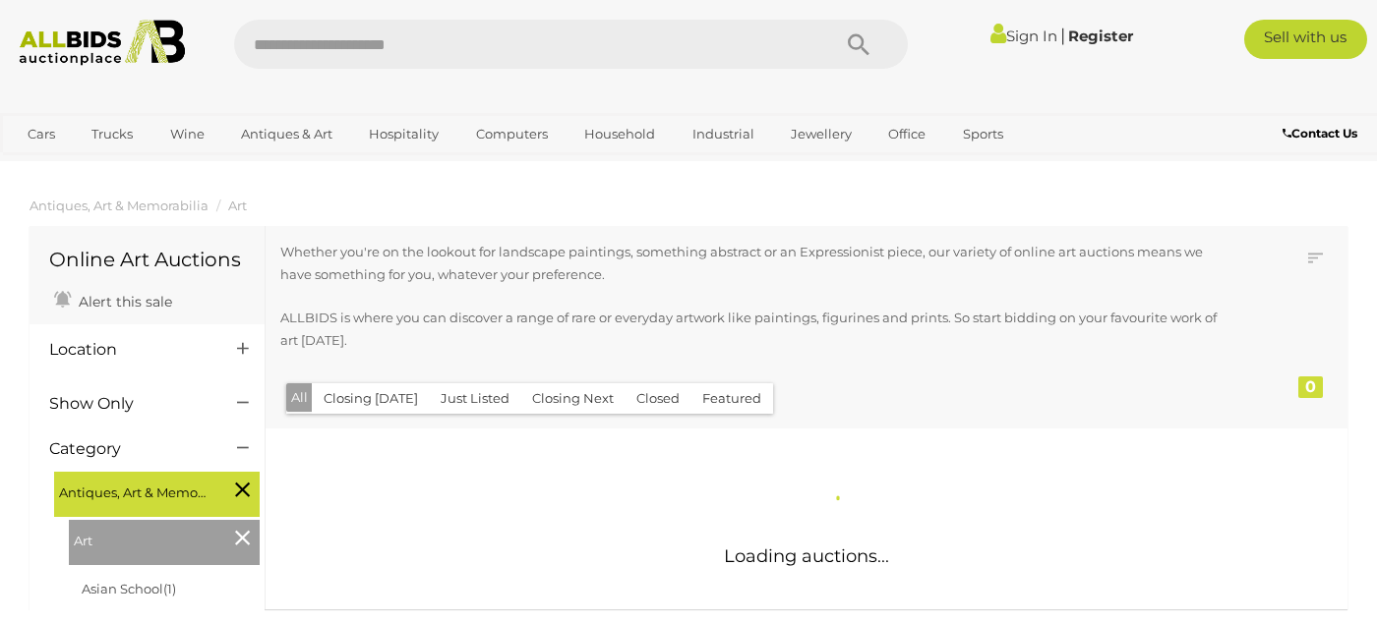
scroll to position [1540, 0]
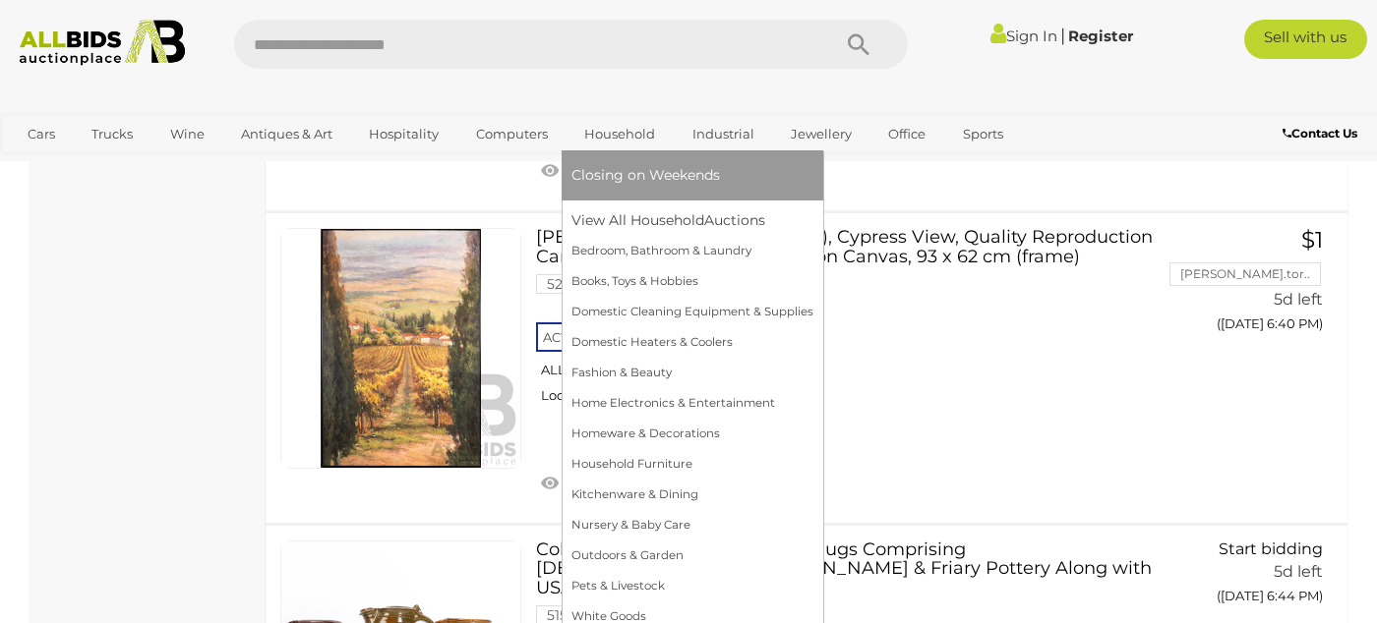
click at [617, 129] on link "Household" at bounding box center [619, 134] width 96 height 32
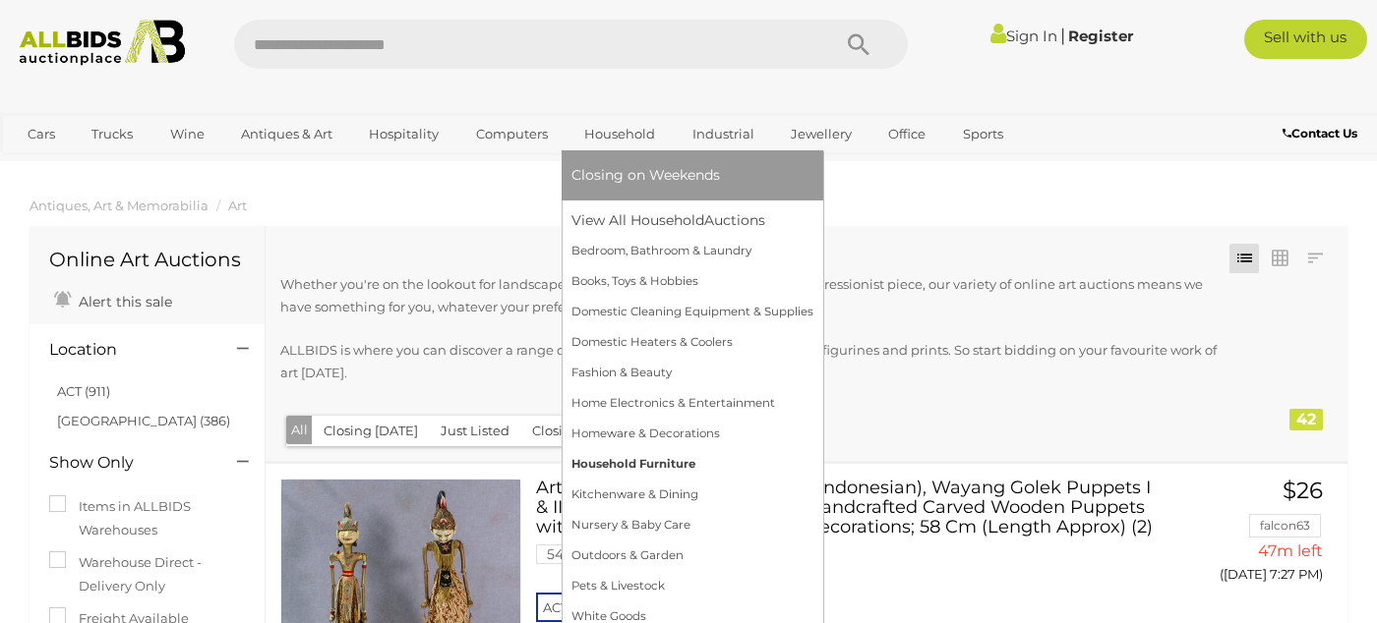
click at [607, 463] on link "Household Furniture" at bounding box center [692, 464] width 242 height 30
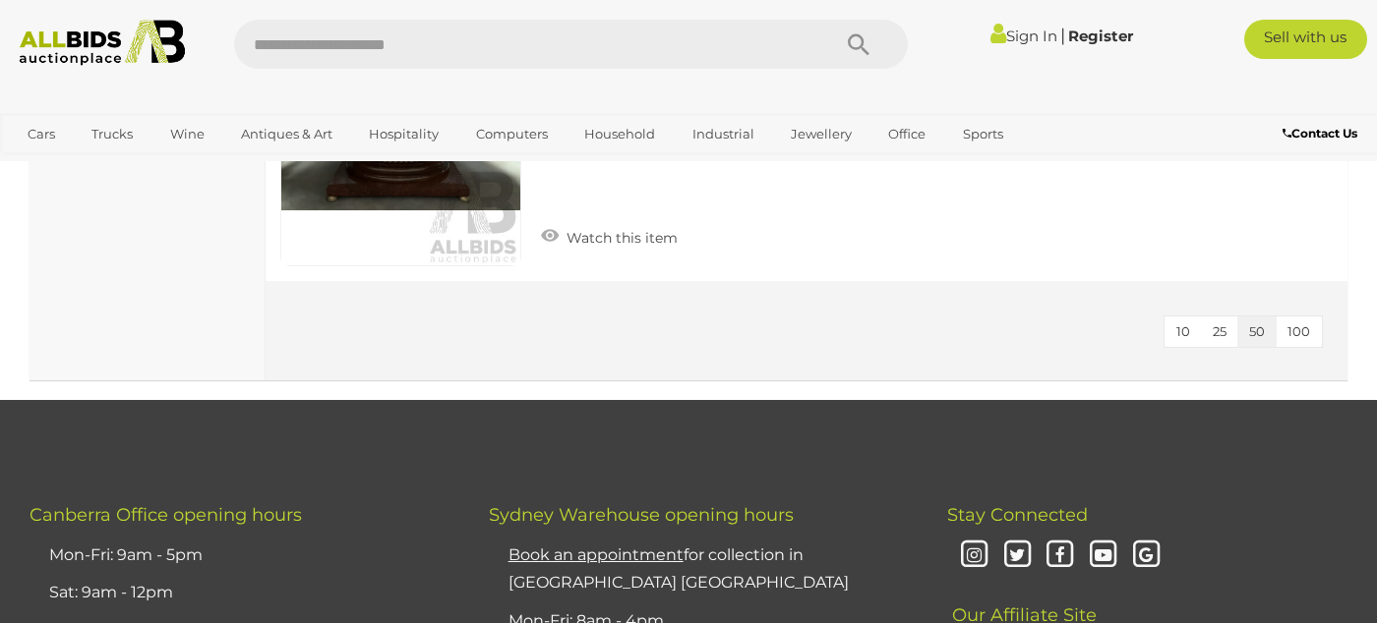
scroll to position [3442, 0]
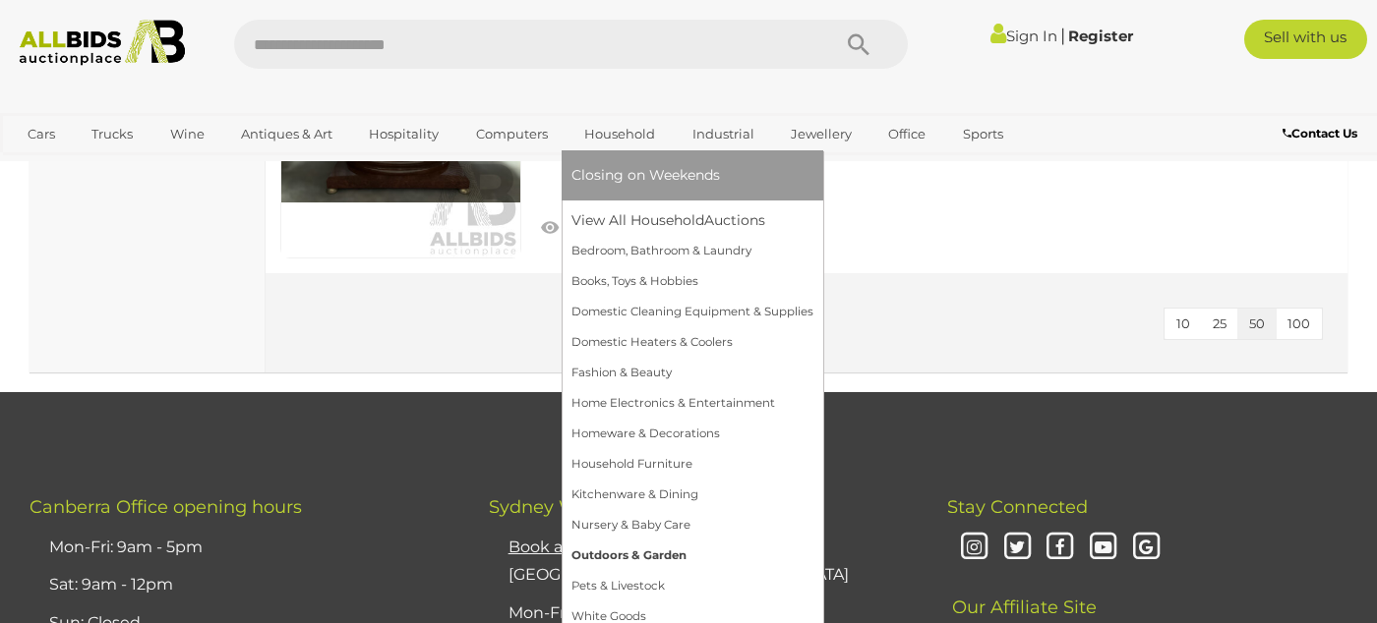
click at [611, 560] on link "Outdoors & Garden" at bounding box center [692, 556] width 242 height 30
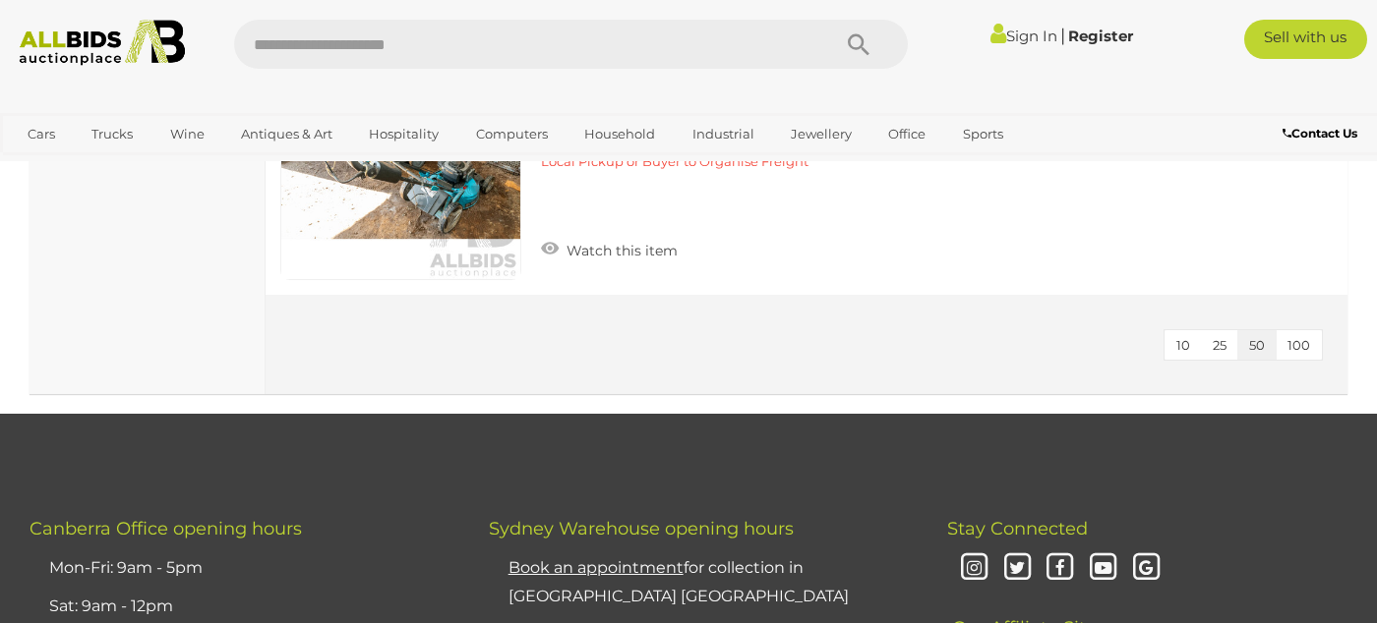
scroll to position [2360, 0]
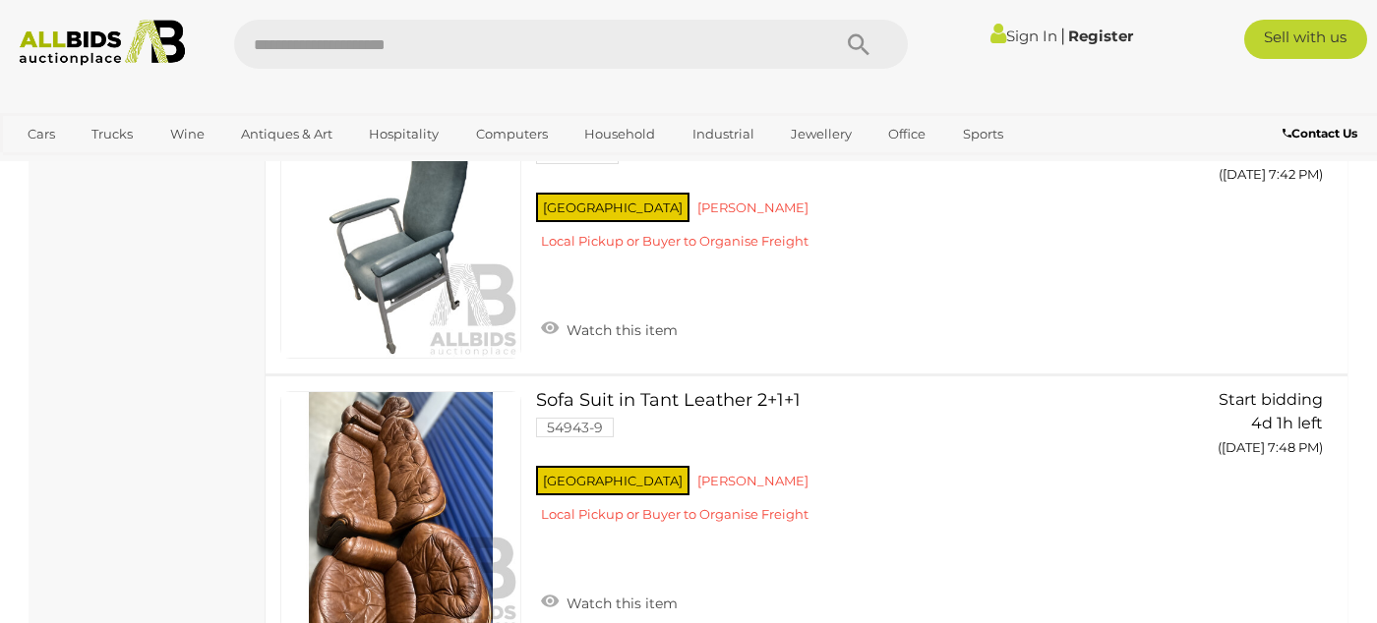
scroll to position [4108, 0]
